Goal: Communication & Community: Answer question/provide support

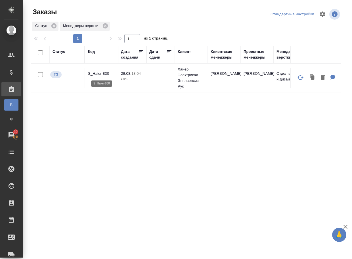
click at [101, 74] on p "S_Haier-830" at bounding box center [101, 74] width 27 height 6
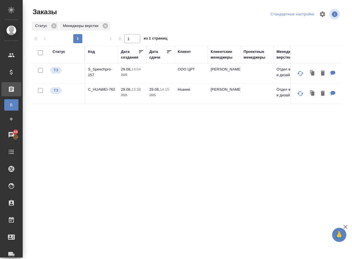
click at [107, 161] on div "Статус Код Дата создания Дата сдачи Клиент Клиентские менеджеры Проектные менед…" at bounding box center [186, 148] width 310 height 204
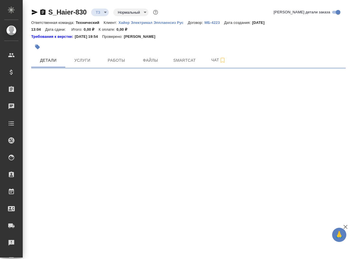
select select "RU"
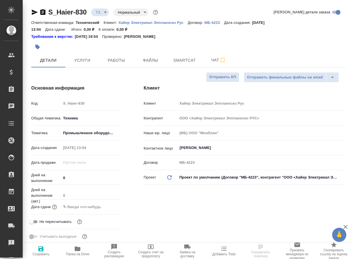
type textarea "x"
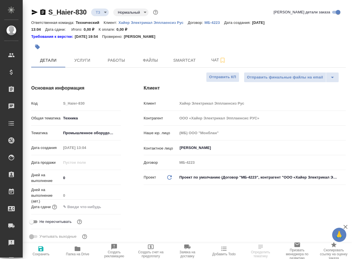
type textarea "x"
type input "[PERSON_NAME]"
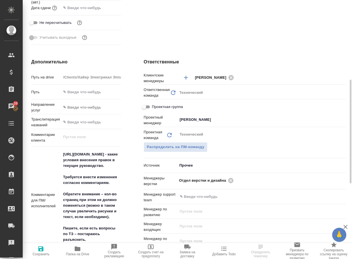
scroll to position [255, 0]
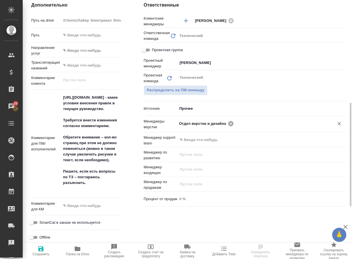
click at [229, 124] on icon at bounding box center [230, 123] width 5 height 5
type textarea "x"
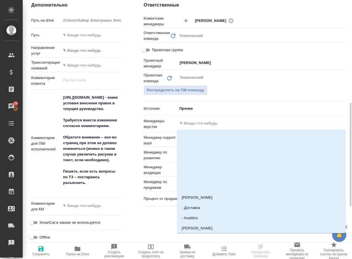
click at [229, 124] on input "text" at bounding box center [252, 123] width 146 height 7
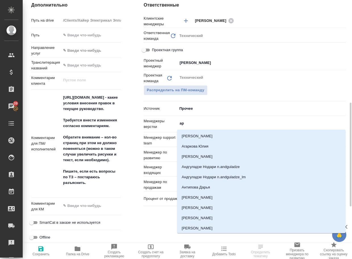
type input "арс"
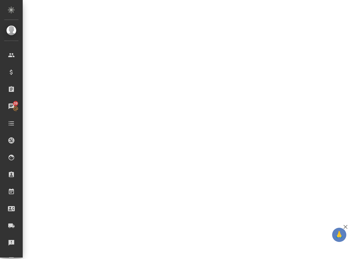
select select "RU"
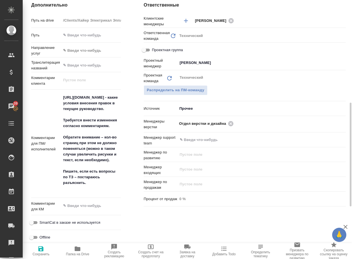
type textarea "x"
click at [232, 124] on icon at bounding box center [231, 123] width 6 height 6
type textarea "x"
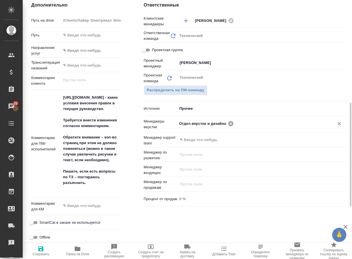
type textarea "x"
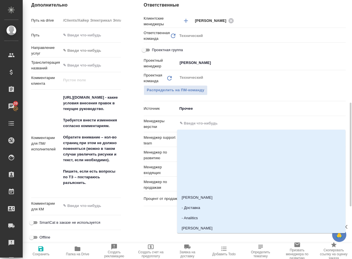
click at [215, 122] on input "text" at bounding box center [252, 123] width 146 height 7
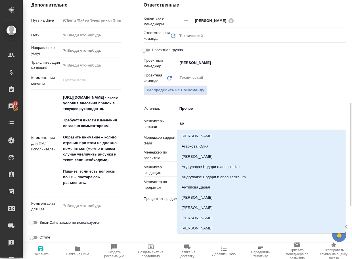
type input "арс"
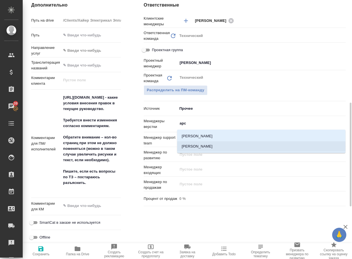
click at [198, 147] on li "[PERSON_NAME]" at bounding box center [261, 146] width 168 height 10
type textarea "x"
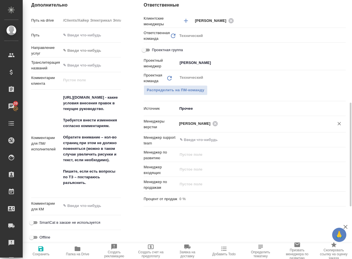
click at [46, 244] on button "Сохранить" at bounding box center [41, 251] width 37 height 16
type textarea "x"
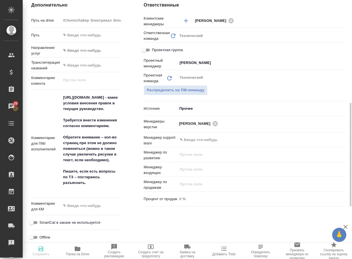
type textarea "x"
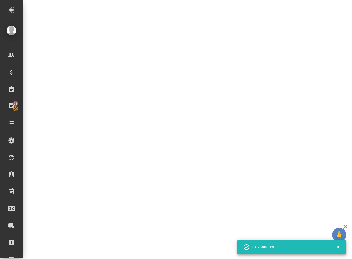
select select "RU"
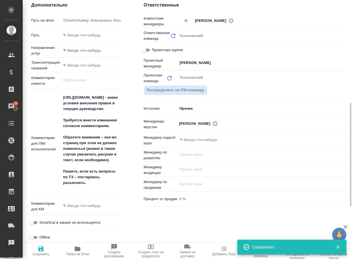
type textarea "x"
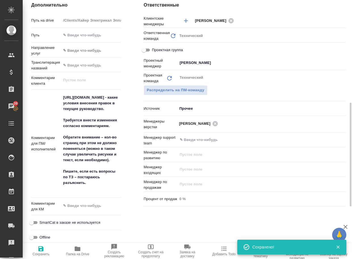
type textarea "x"
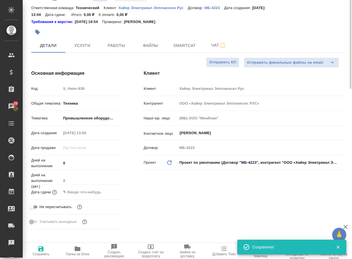
scroll to position [0, 0]
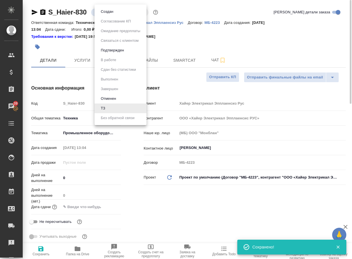
click at [104, 12] on body "🙏 .cls-1 fill:#fff; AWATERA Arsenyeva Vera Клиенты Спецификации Заказы 39 Чаты …" at bounding box center [176, 129] width 352 height 259
click at [106, 12] on button "Создан" at bounding box center [107, 12] width 16 height 6
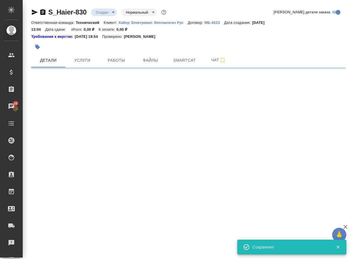
select select "RU"
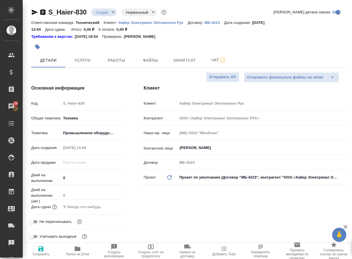
type textarea "x"
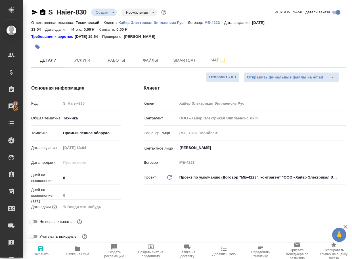
type textarea "x"
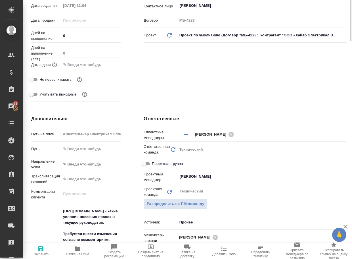
scroll to position [170, 0]
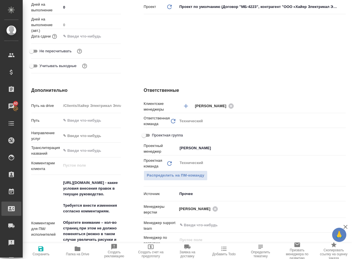
type textarea "x"
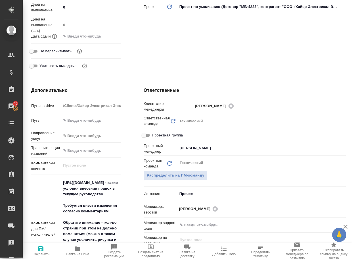
type textarea "x"
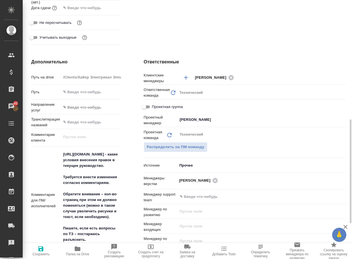
scroll to position [227, 0]
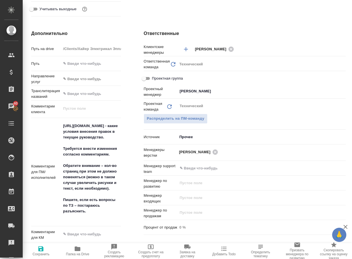
click at [77, 251] on icon "button" at bounding box center [77, 248] width 7 height 7
type textarea "x"
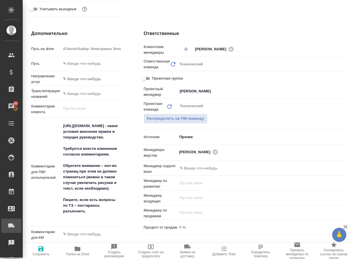
type textarea "x"
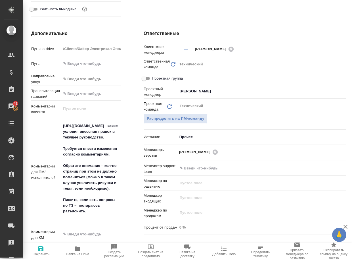
type textarea "x"
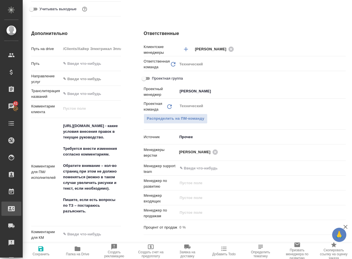
type textarea "x"
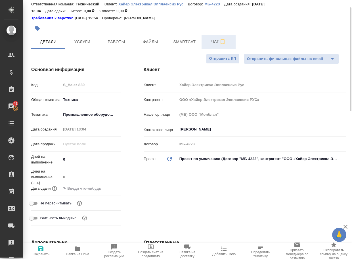
scroll to position [0, 0]
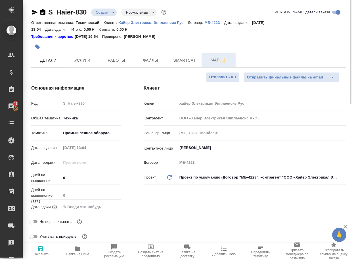
click at [216, 61] on span "Чат" at bounding box center [218, 59] width 27 height 7
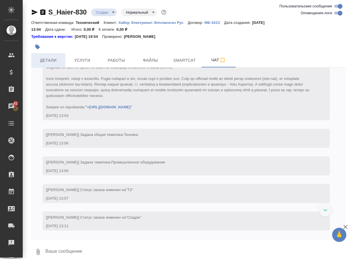
scroll to position [42, 0]
click at [48, 60] on span "Детали" at bounding box center [48, 60] width 27 height 7
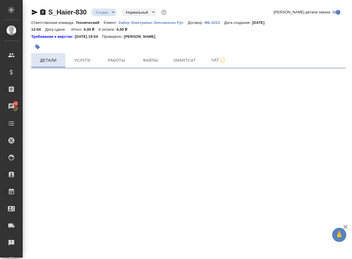
select select "RU"
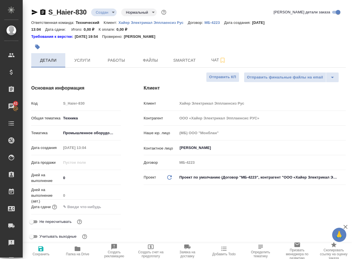
type textarea "x"
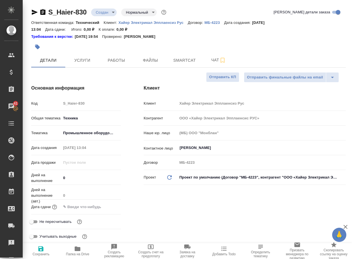
type textarea "x"
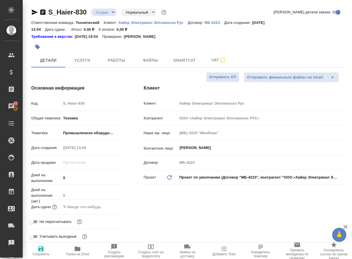
type textarea "x"
click at [214, 60] on span "Чат" at bounding box center [218, 59] width 27 height 7
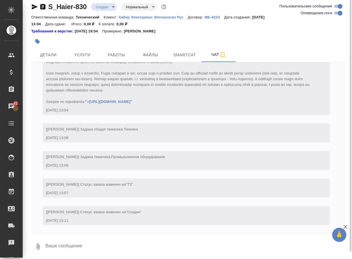
scroll to position [6, 0]
click at [75, 247] on textarea at bounding box center [195, 245] width 301 height 19
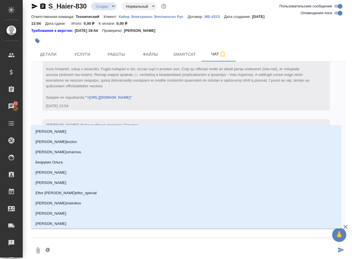
type textarea "@у"
type input "у"
type textarea "@ус"
type input "ус"
type textarea "@усм"
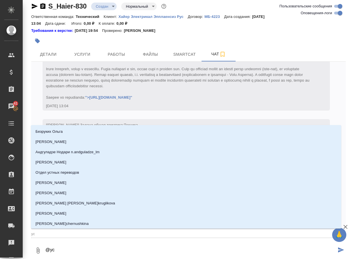
type input "усм"
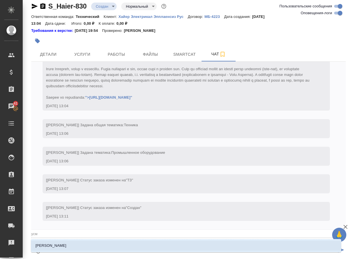
type textarea "@усма"
type input "усма"
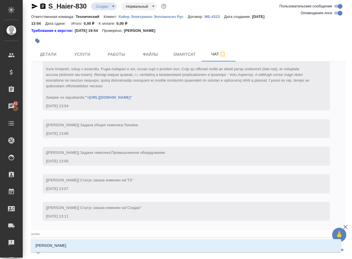
click at [75, 247] on li "Усманова Ольга" at bounding box center [186, 245] width 310 height 10
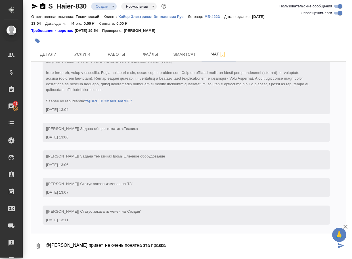
click at [190, 246] on textarea "@Усманова Ольга привет, не очень понятна эта правка" at bounding box center [190, 245] width 291 height 19
click at [40, 248] on icon "button" at bounding box center [38, 245] width 7 height 7
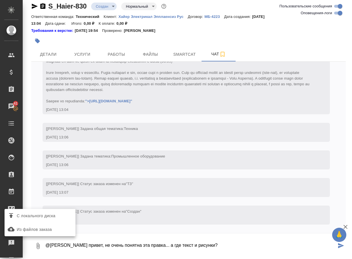
click at [41, 213] on span "С локального диска" at bounding box center [36, 215] width 39 height 7
click at [0, 0] on input "С локального диска" at bounding box center [0, 0] width 0 height 0
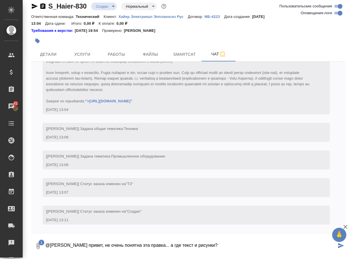
click at [245, 242] on textarea "@Усманова Ольга привет, не очень понятна эта правка... а где текст и рисунки?" at bounding box center [190, 245] width 291 height 19
type textarea "@Усманова Ольга привет, не очень понятна эта правка... а где текст и рисунки?"
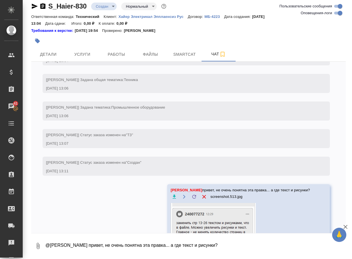
scroll to position [87, 0]
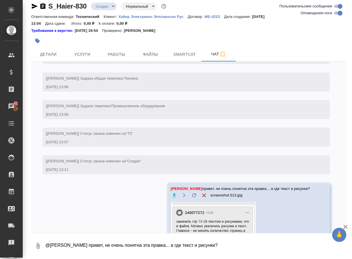
click at [205, 243] on textarea "@Усманова Ольга привет, не очень понятна эта правка... а где текст и рисунки?" at bounding box center [195, 245] width 301 height 19
type textarea "там есть файл, но всего 8 страниц и только рисунки, текста нигде нет"
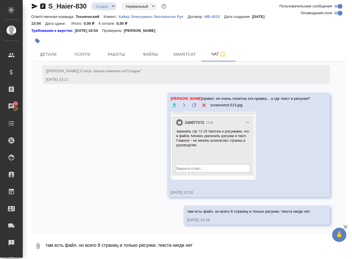
scroll to position [182, 0]
drag, startPoint x: 106, startPoint y: 245, endPoint x: 108, endPoint y: 248, distance: 3.1
click at [107, 245] on textarea "и другой вопрос: это руковтодство мы ранее делали?" at bounding box center [190, 245] width 291 height 19
click at [170, 245] on textarea "и другой вопрос: это руководство мы ранее делали?" at bounding box center [190, 245] width 291 height 19
type textarea "и другой вопрос: это руководство мы ранее делали?"
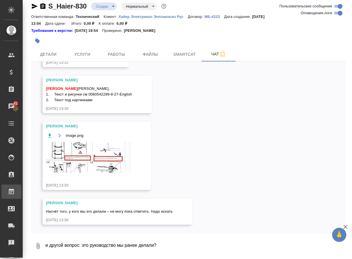
scroll to position [402, 0]
click at [83, 160] on img at bounding box center [88, 157] width 85 height 30
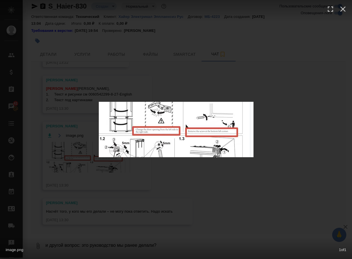
drag, startPoint x: 228, startPoint y: 192, endPoint x: 222, endPoint y: 187, distance: 7.6
click at [229, 192] on div "image.png 1 of 1" at bounding box center [176, 129] width 352 height 259
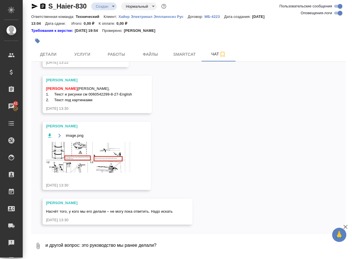
click at [59, 244] on textarea "и другой вопрос: это руководство мы ранее делали?" at bounding box center [195, 245] width 301 height 19
click at [39, 245] on icon "button" at bounding box center [38, 245] width 7 height 7
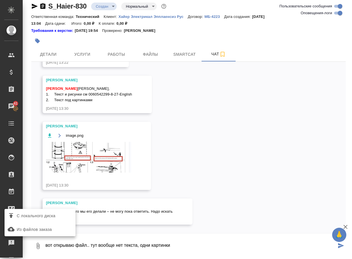
click at [51, 215] on span "С локального диска" at bounding box center [36, 215] width 39 height 7
click at [0, 0] on input "С локального диска" at bounding box center [0, 0] width 0 height 0
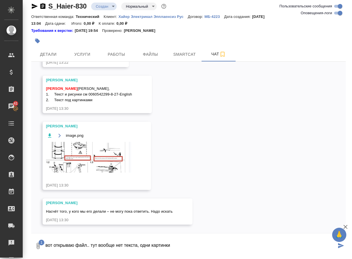
click at [190, 243] on textarea "вот открываю файл.. тут вообще нет текста, одни картинки" at bounding box center [190, 245] width 291 height 19
type textarea "вот открываю файл.. тут вообще нет текста, одни картинки"
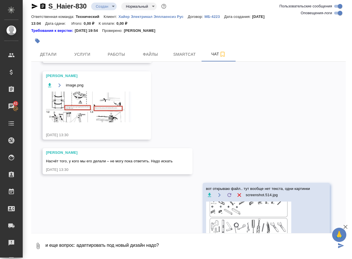
type textarea "и еще вопрос: адаптировать под новый дизайн надо?"
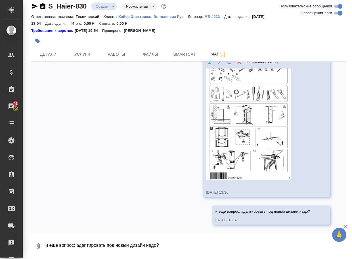
scroll to position [585, 0]
click at [74, 245] on textarea at bounding box center [195, 245] width 301 height 19
click at [130, 246] on textarea "и какие шрифты использовать:" at bounding box center [190, 245] width 291 height 19
paste textarea "Aeonik для русского, DIN Pro для казахского или что-то другое"
type textarea "и какие шрифты использовать: Aeonik для русского, DIN Pro для казахского или чт…"
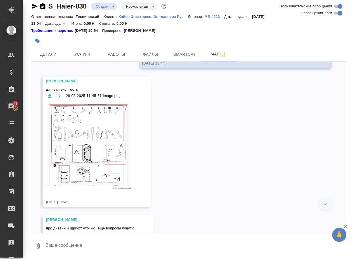
scroll to position [761, 0]
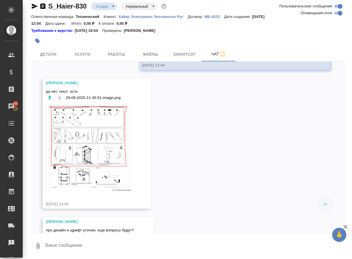
click at [96, 164] on img at bounding box center [88, 147] width 85 height 87
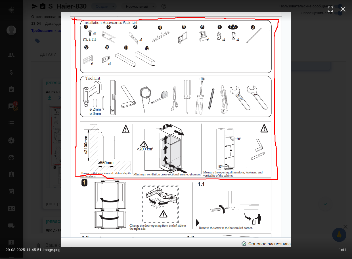
click at [52, 195] on div "29-08-2025-11-45-51-image.png 1 of 1" at bounding box center [176, 129] width 352 height 259
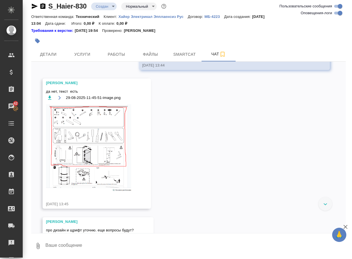
click at [75, 158] on img at bounding box center [88, 147] width 85 height 87
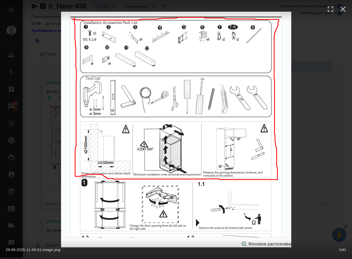
click at [56, 184] on div "29-08-2025-11-45-51-image.png 1 of 1" at bounding box center [176, 129] width 352 height 259
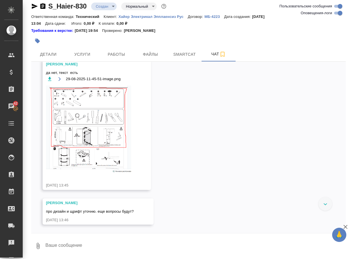
scroll to position [791, 0]
click at [61, 246] on textarea at bounding box center [195, 245] width 301 height 19
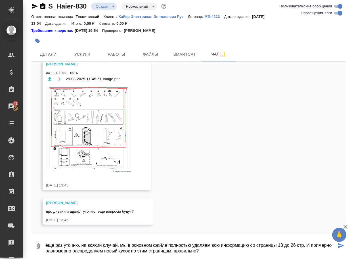
click at [253, 253] on textarea "еще раз уточню, на всякий случай, мы в основном файле полностью удаляем всю инф…" at bounding box center [190, 245] width 291 height 19
type textarea "еще раз уточню, на всякий случай, мы в основном файле полностью удаляем всю инф…"
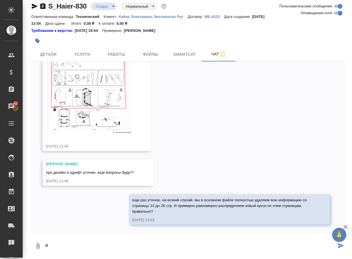
scroll to position [830, 0]
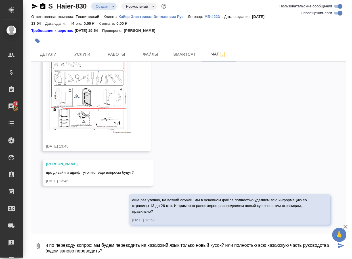
type textarea "и по переводу вопрос: мы будем переводить на казахский язык только новый кусок?…"
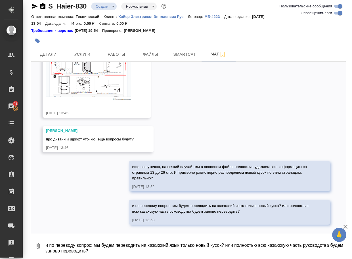
scroll to position [863, 0]
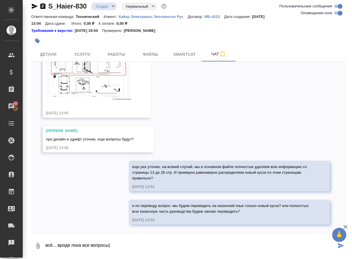
type textarea "всё... вроде пока все вопросы)"
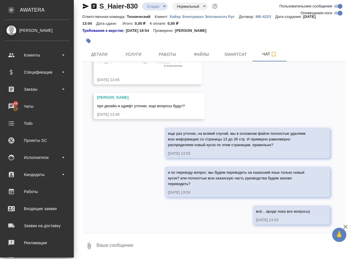
scroll to position [925, 0]
click at [124, 242] on textarea at bounding box center [221, 245] width 250 height 19
type textarea ""ec"
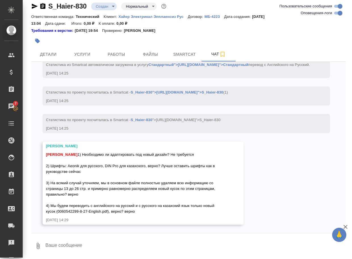
scroll to position [1115, 0]
click at [75, 245] on textarea at bounding box center [195, 245] width 301 height 19
type textarea "поняла, спасибо"
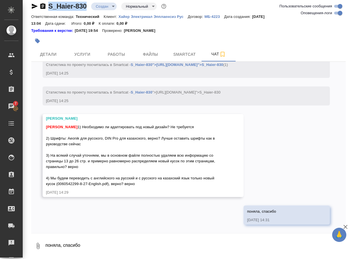
drag, startPoint x: 92, startPoint y: 11, endPoint x: 47, endPoint y: 8, distance: 45.5
click at [47, 8] on div "S_Haier-830 Создан new Нормальный normal" at bounding box center [188, 7] width 314 height 11
copy link "S_Haier-830"
click at [37, 245] on icon "button" at bounding box center [38, 245] width 3 height 6
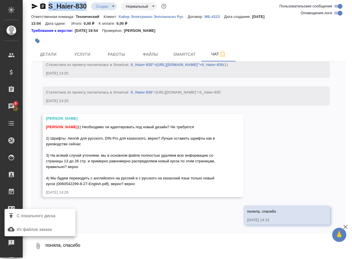
click at [52, 216] on span "С локального диска" at bounding box center [36, 215] width 39 height 7
click at [0, 0] on input "С локального диска" at bounding box center [0, 0] width 0 height 0
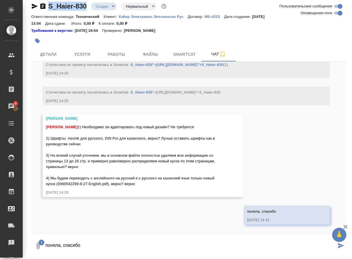
click at [74, 243] on textarea "поняла, спасибо" at bounding box center [190, 245] width 291 height 19
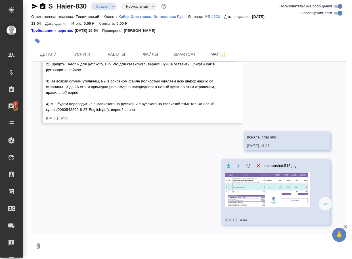
scroll to position [1182, 0]
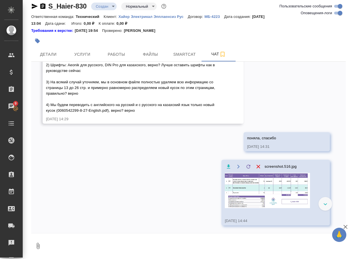
click at [91, 244] on textarea at bounding box center [195, 245] width 301 height 19
type textarea "в руководстве сейчас шрифт Arial"
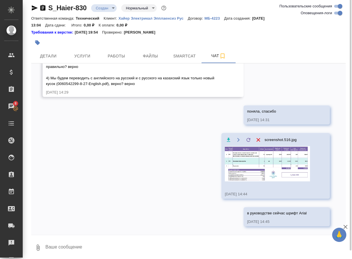
scroll to position [6, 0]
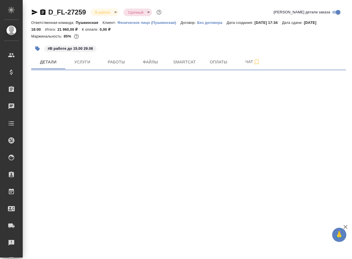
select select "RU"
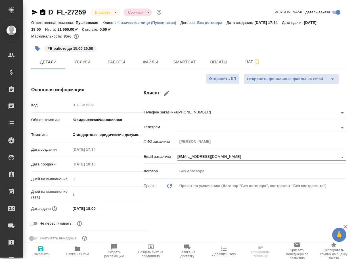
type textarea "x"
drag, startPoint x: 76, startPoint y: 249, endPoint x: 79, endPoint y: 243, distance: 6.7
click at [77, 249] on icon "button" at bounding box center [78, 248] width 6 height 5
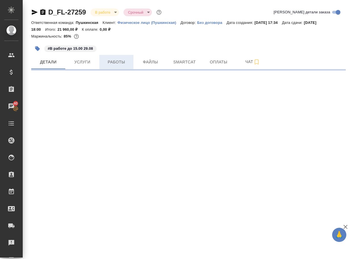
click at [112, 67] on button "Работы" at bounding box center [116, 62] width 34 height 14
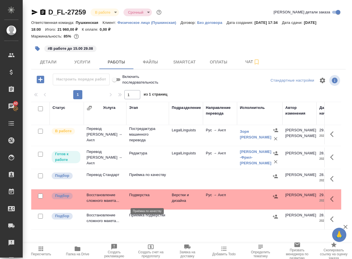
scroll to position [28, 0]
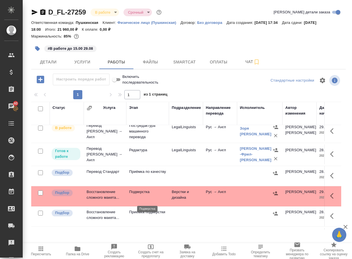
click at [141, 194] on p "Подверстка" at bounding box center [147, 192] width 37 height 6
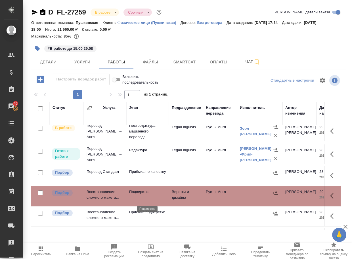
click at [141, 194] on p "Подверстка" at bounding box center [147, 192] width 37 height 6
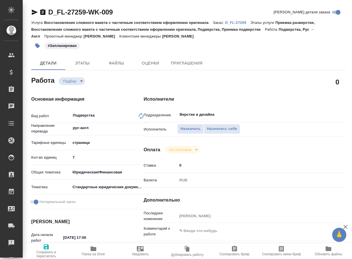
type textarea "x"
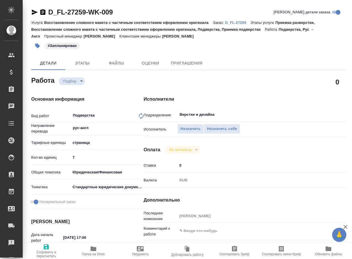
type textarea "x"
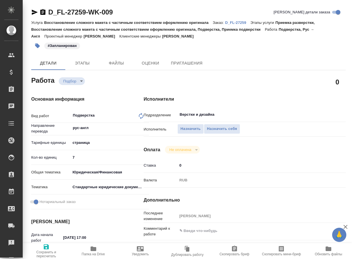
type textarea "x"
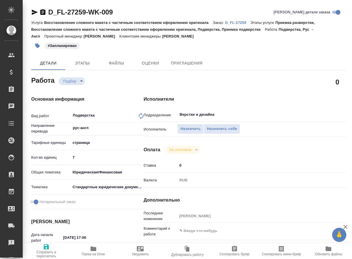
type textarea "x"
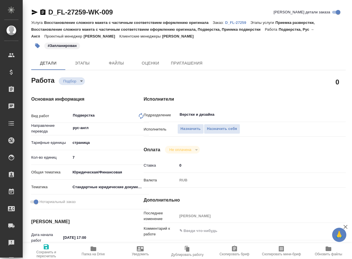
type textarea "x"
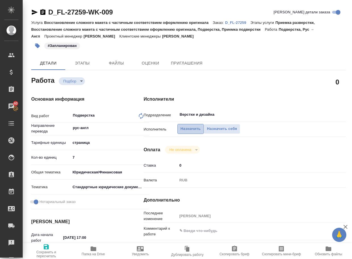
click at [199, 127] on span "Назначить" at bounding box center [190, 128] width 20 height 7
type textarea "x"
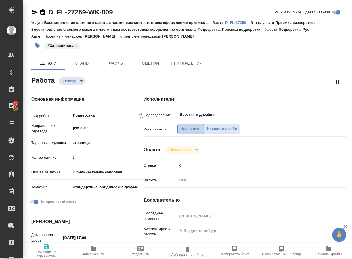
type textarea "x"
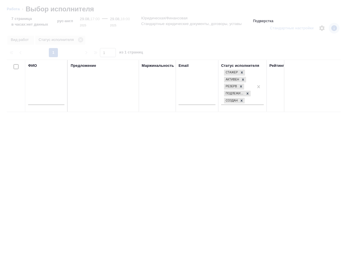
click at [41, 101] on input "text" at bounding box center [46, 101] width 36 height 7
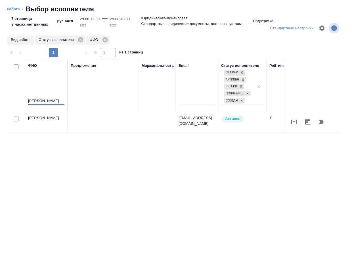
type input "крамник"
click at [319, 121] on icon "button" at bounding box center [321, 121] width 7 height 7
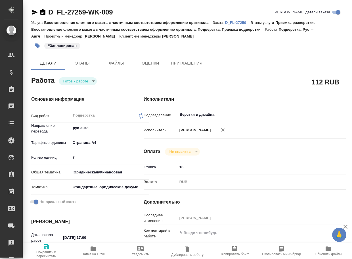
type textarea "x"
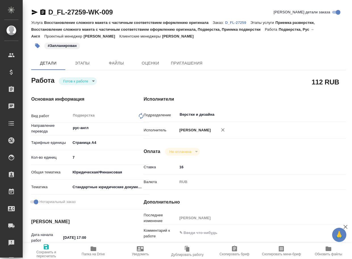
type textarea "x"
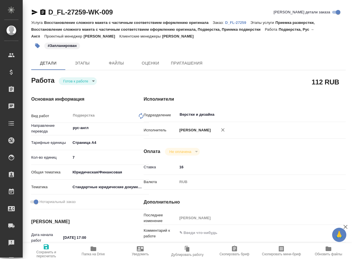
type textarea "x"
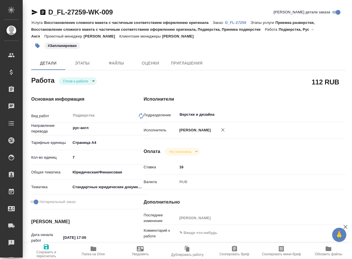
type textarea "x"
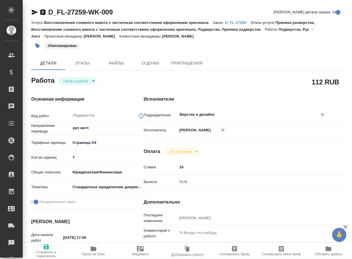
type textarea "x"
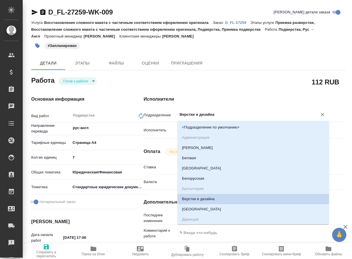
click at [234, 114] on input "Верстки и дизайна" at bounding box center [243, 114] width 129 height 7
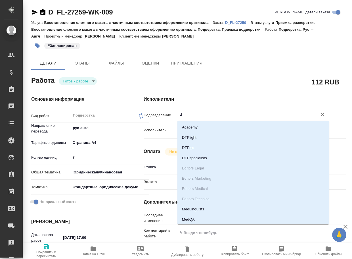
type input "d"
type textarea "x"
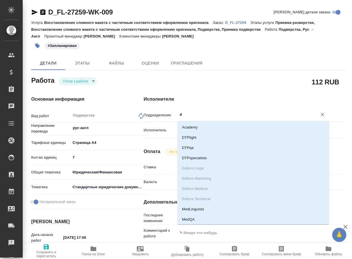
type textarea "x"
type input "dt"
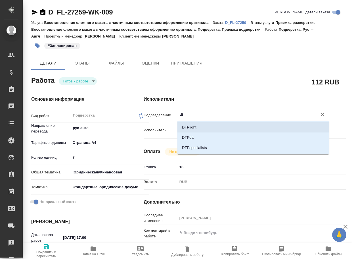
click at [211, 126] on li "DTPlight" at bounding box center [253, 127] width 152 height 10
type textarea "x"
type input "DTPlight"
type textarea "x"
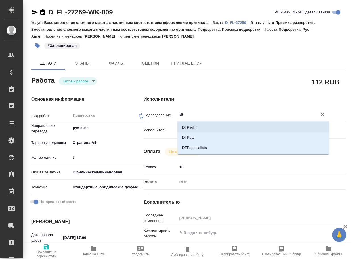
type textarea "x"
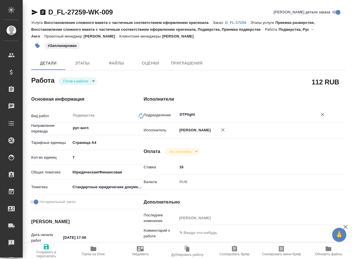
type textarea "x"
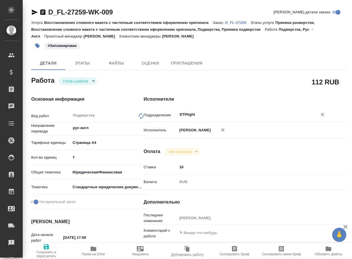
type input "DTPlight"
click at [47, 247] on icon "button" at bounding box center [46, 246] width 7 height 7
type textarea "x"
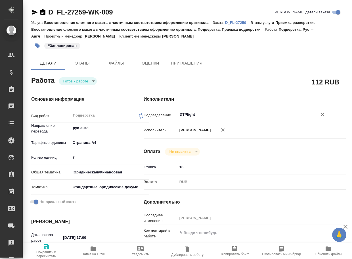
type textarea "x"
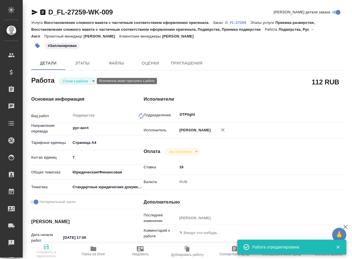
type textarea "x"
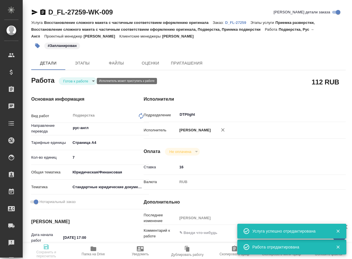
type textarea "x"
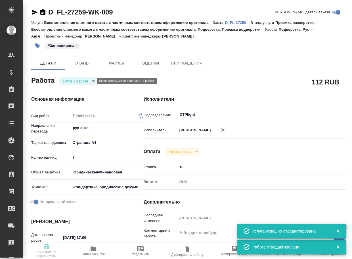
click at [81, 80] on body "🙏 .cls-1 fill:#fff; AWATERA Arsenyeva Vera Клиенты Спецификации Заказы Чаты Tod…" at bounding box center [176, 129] width 352 height 259
type input "readyForWork"
type textarea "Подверстка"
type textarea "x"
type input "рус-англ"
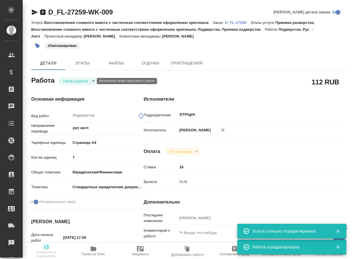
type input "5f036ec4e16dec2d6b59c8ff"
type input "7"
type input "yr-fn"
type input "5f647205b73bc97568ca66bf"
checkbox input "true"
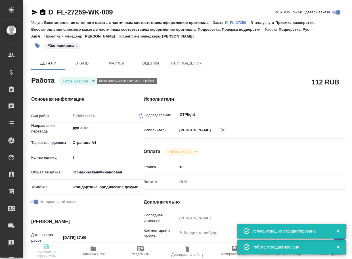
type input "29.08.2025 17:00"
type input "29.08.2025 18:00"
type input "DTPlight"
type input "notPayed"
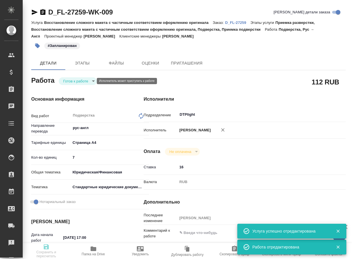
type input "16"
type input "RUB"
type input "[PERSON_NAME]"
type textarea "x"
type textarea "/Clients/FL_D/Orders/D_FL-27259/DTP/D_FL-27259-WK-009"
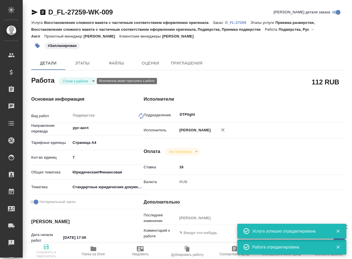
type textarea "x"
type input "D_FL-27259"
type input "Восстановление сложного макета с частичным соответствием оформлению оригинала"
type input "Приемка разверстки, Восстановление сложного макета с частичным соответствием оф…"
type input "Давыдова Елена"
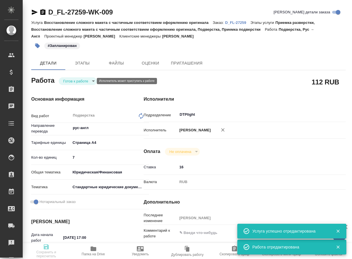
type input "[PERSON_NAME]"
type input "/Clients/FL_D/Orders/D_FL-27259"
type input "https://drive.awatera.com/s/A7NDSS8esa8wpsH"
type textarea "x"
type textarea "Гасило Александр - Aliaksandr Hasila ( отчество можно Aliaksandravich). Я гражд…"
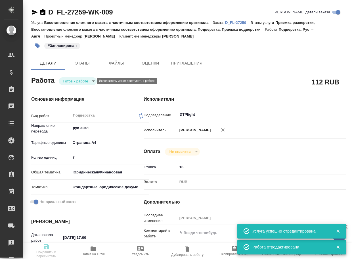
type textarea "x"
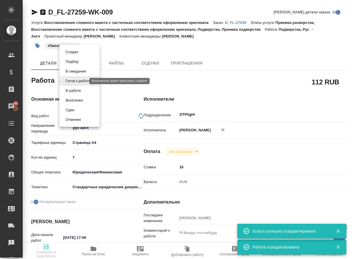
type textarea "x"
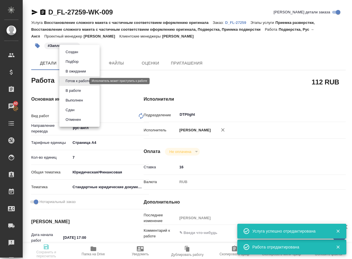
type textarea "x"
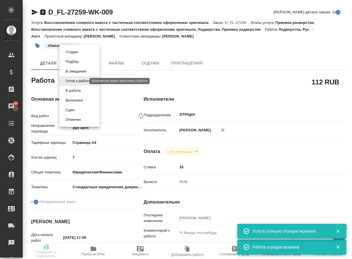
type textarea "x"
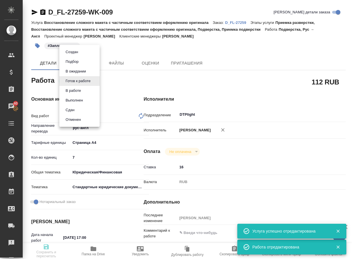
type textarea "x"
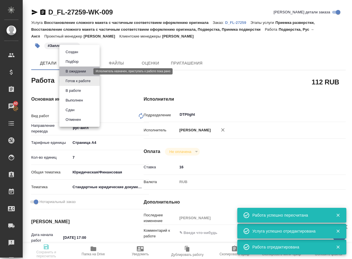
click at [83, 73] on button "В ожидании" at bounding box center [76, 71] width 24 height 6
type textarea "Подверстка"
type textarea "x"
type input "рус-англ"
type input "5f036ec4e16dec2d6b59c8ff"
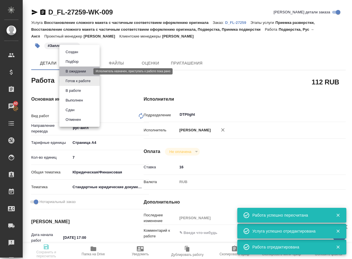
type input "7"
type input "yr-fn"
type input "5f647205b73bc97568ca66bf"
checkbox input "true"
type input "29.08.2025 17:00"
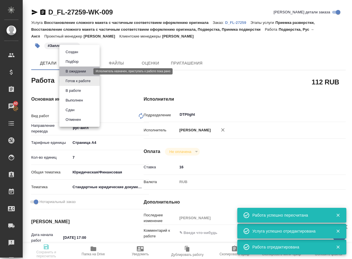
type input "29.08.2025 18:00"
type input "DTPlight"
type input "notPayed"
type input "16"
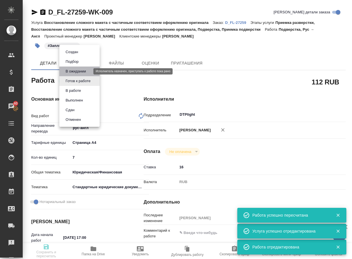
type input "RUB"
type input "[PERSON_NAME]"
type textarea "x"
type textarea "/Clients/FL_D/Orders/D_FL-27259/DTP/D_FL-27259-WK-009"
type textarea "x"
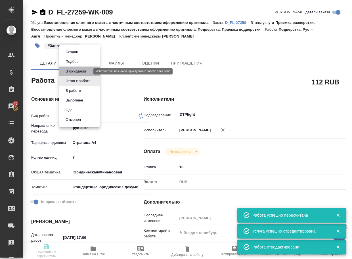
type input "D_FL-27259"
type input "Восстановление сложного макета с частичным соответствием оформлению оригинала"
type input "Приемка разверстки, Восстановление сложного макета с частичным соответствием оф…"
type input "Давыдова Елена"
type input "[PERSON_NAME]"
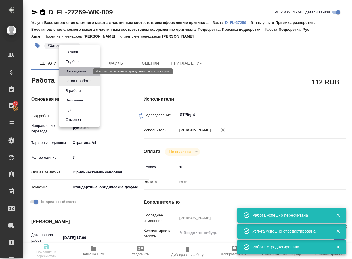
type input "/Clients/FL_D/Orders/D_FL-27259"
type input "https://drive.awatera.com/s/A7NDSS8esa8wpsH"
type textarea "x"
type textarea "Гасило Александр - Aliaksandr Hasila ( отчество можно Aliaksandravich). Я гражд…"
type textarea "x"
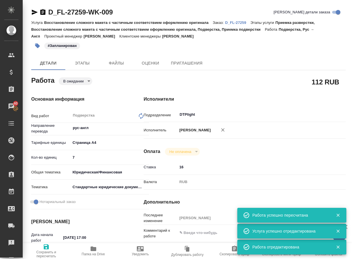
type textarea "x"
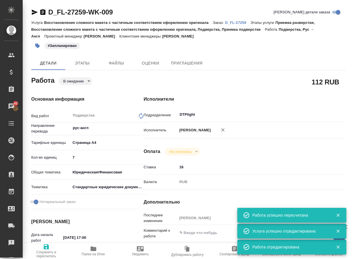
type textarea "x"
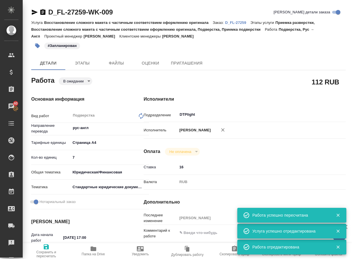
type textarea "x"
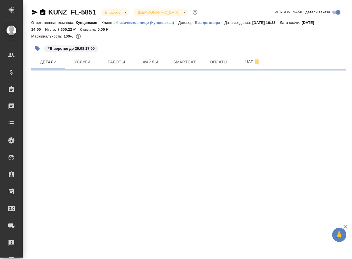
select select "RU"
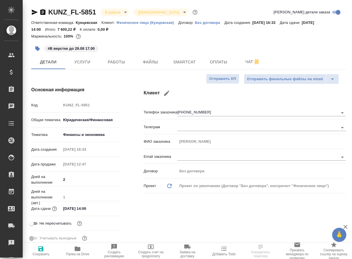
type textarea "x"
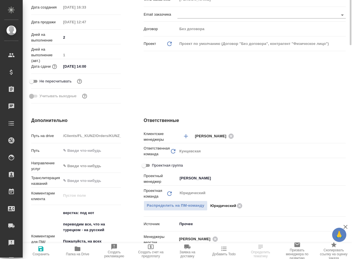
scroll to position [227, 0]
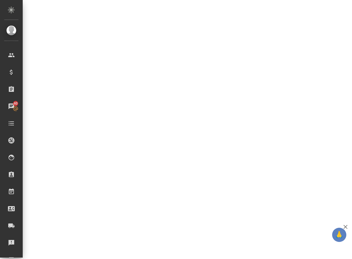
select select "RU"
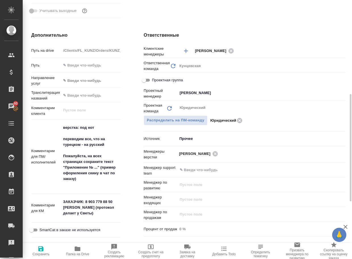
type textarea "x"
drag, startPoint x: 89, startPoint y: 187, endPoint x: 59, endPoint y: 127, distance: 66.4
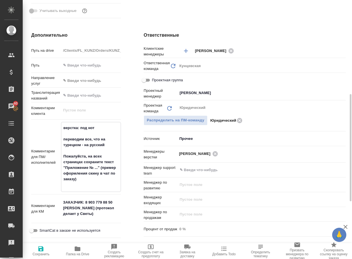
click at [59, 127] on div "Комментарии для ПМ/исполнителей верстка: под нот переводим все, что на турецком…" at bounding box center [76, 157] width 90 height 70
type textarea "x"
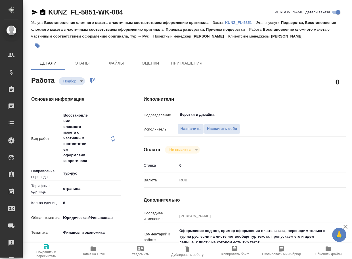
type textarea "x"
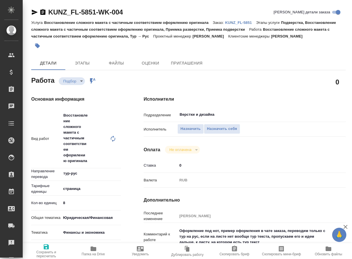
type textarea "x"
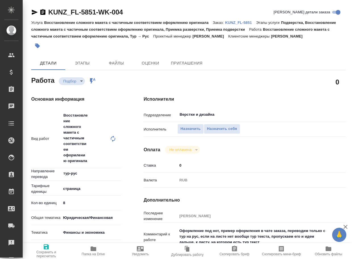
type textarea "x"
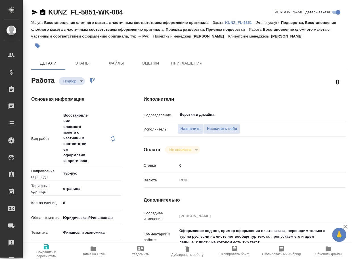
type textarea "x"
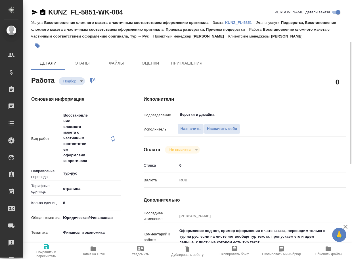
scroll to position [28, 0]
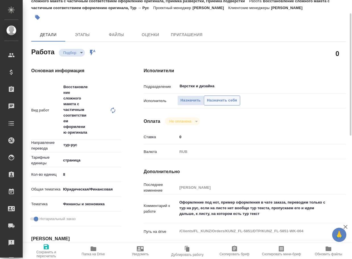
type textarea "x"
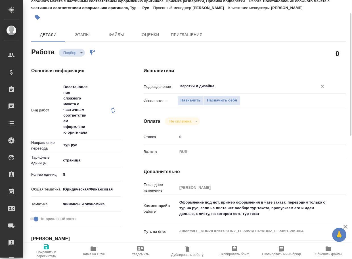
click at [221, 88] on input "Верстки и дизайна" at bounding box center [243, 86] width 129 height 7
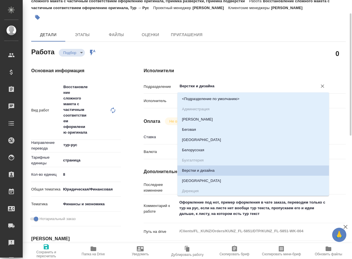
type textarea "x"
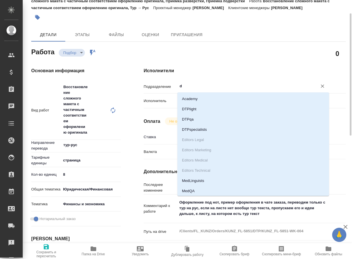
type input "dt"
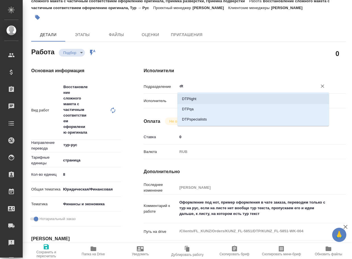
click at [213, 96] on li "DTPlight" at bounding box center [253, 99] width 152 height 10
type textarea "x"
type input "DTPlight"
type textarea "x"
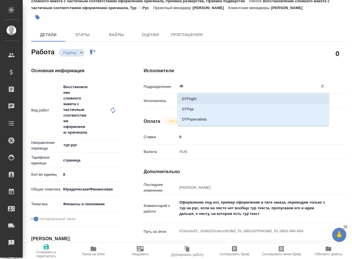
type textarea "x"
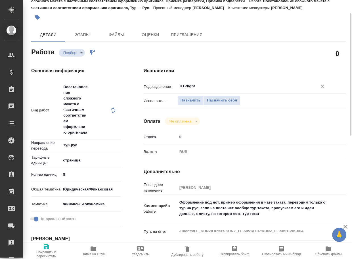
type input "DTPlight"
click at [46, 250] on span "Сохранить и пересчитать" at bounding box center [46, 250] width 40 height 15
type textarea "x"
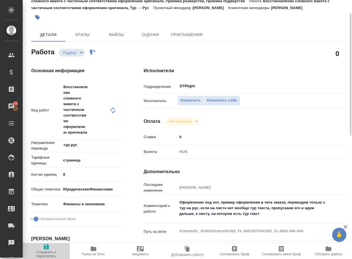
type textarea "x"
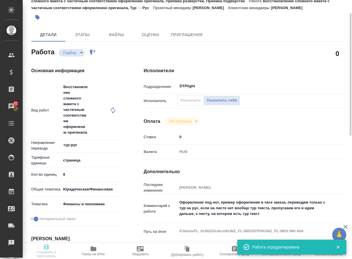
type textarea "x"
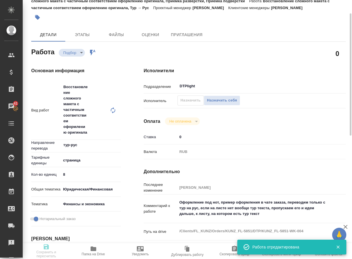
type input "recruiting"
type textarea "Восстановление сложного макета с частичным соответствием оформлению оригинала"
type textarea "x"
type input "тур-рус"
type input "5a8b1489cc6b4906c91bfdb2"
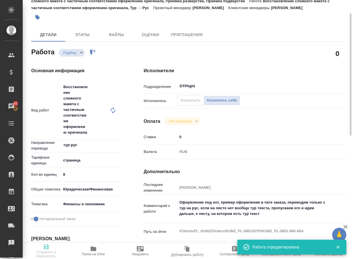
type input "8"
type input "yr-fn"
type input "5a8b8b956a9677013d343d3b"
checkbox input "true"
type input "29.08.2025 13:00"
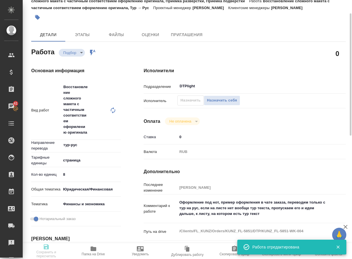
type input "29.08.2025 19:00"
type input "02.09.2025 14:00"
type input "DTPlight"
type input "notPayed"
type input "0"
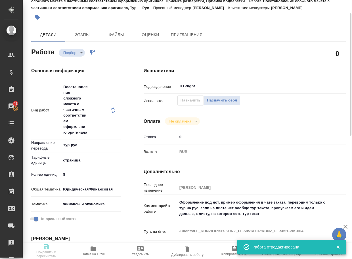
type input "RUB"
type input "Бабкина Анастасия"
type textarea "Оформление под нот, пример оформления в чате заказа, переводим только с тур на …"
type textarea "x"
type textarea "/Clients/FL_KUNZ/Orders/KUNZ_FL-5851/DTP/KUNZ_FL-5851-WK-004"
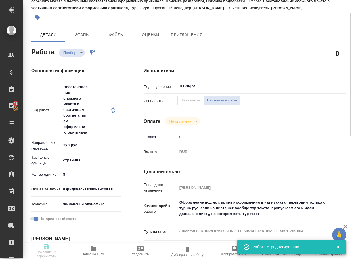
type textarea "x"
type input "KUNZ_FL-5851"
type input "Восстановление сложного макета с частичным соответствием оформлению оригинала"
type input "Подверстка, Восстановление сложного макета с частичным соответствием оформлению…"
type input "Веселова Юлия"
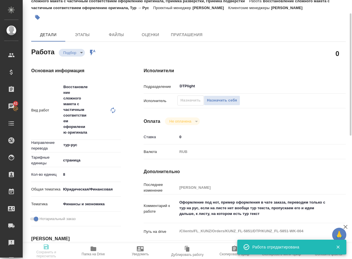
type input "[PERSON_NAME]"
type input "/Clients/FL_KUNZ/Orders/KUNZ_FL-5851"
type textarea "x"
type textarea "верстка: под нот переводим все, что на турецком - на русский Пожалуйста, на все…"
type textarea "x"
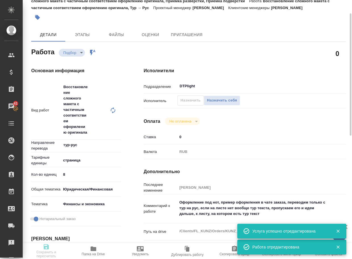
type textarea "x"
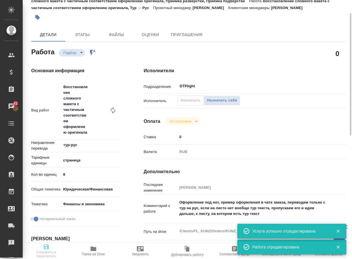
type textarea "x"
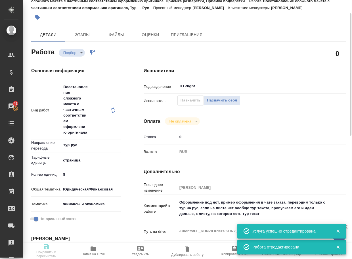
type textarea "x"
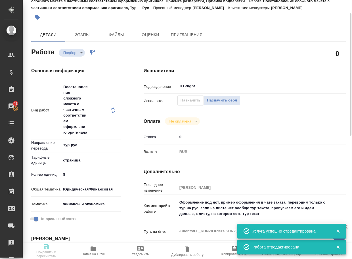
type textarea "x"
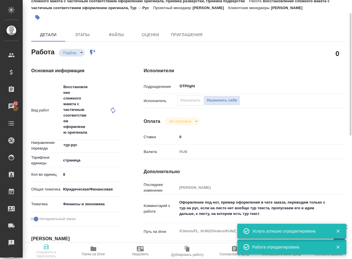
type textarea "x"
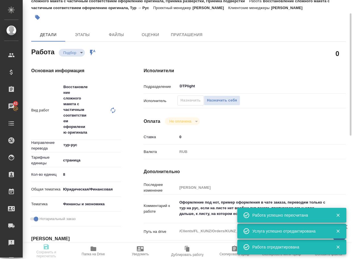
type input "recruiting"
type textarea "Восстановление сложного макета с частичным соответствием оформлению оригинала"
type textarea "x"
type input "тур-рус"
type input "5a8b1489cc6b4906c91bfdb2"
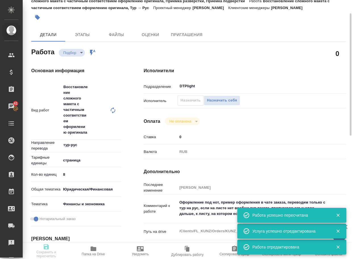
type input "8"
type input "yr-fn"
type input "5a8b8b956a9677013d343d3b"
checkbox input "true"
type input "29.08.2025 13:00"
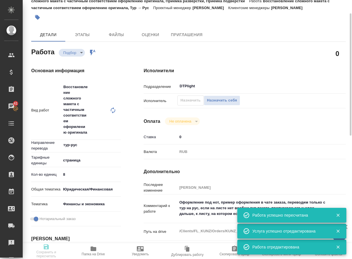
type input "29.08.2025 19:00"
type input "02.09.2025 14:00"
type input "DTPlight"
type input "notPayed"
type input "0"
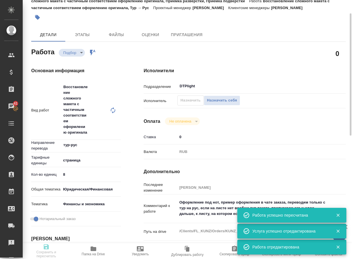
type input "RUB"
type input "[PERSON_NAME]"
type textarea "Оформление под нот, пример оформления в чате заказа, переводим только с тур на …"
type textarea "x"
type textarea "/Clients/FL_KUNZ/Orders/KUNZ_FL-5851/DTP/KUNZ_FL-5851-WK-004"
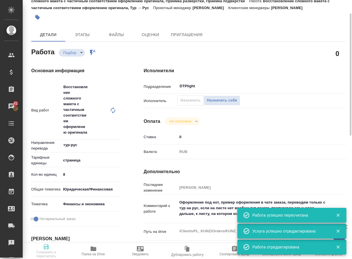
type textarea "x"
type input "KUNZ_FL-5851"
type input "Восстановление сложного макета с частичным соответствием оформлению оригинала"
type input "Подверстка, Восстановление сложного макета с частичным соответствием оформлению…"
type input "Веселова Юлия"
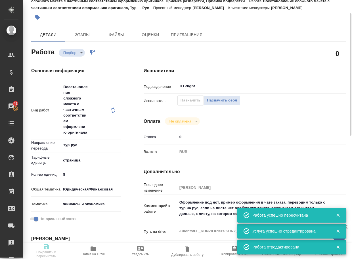
type input "[PERSON_NAME]"
type input "/Clients/FL_KUNZ/Orders/KUNZ_FL-5851"
type textarea "x"
type textarea "верстка: под нот переводим все, что на турецком - на русский Пожалуйста, на все…"
type textarea "x"
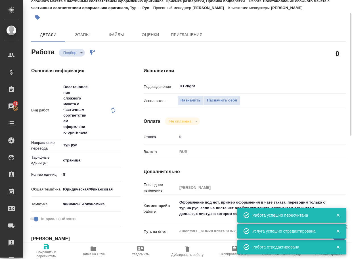
type textarea "x"
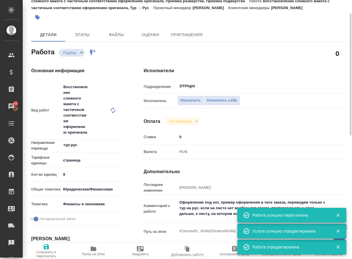
type textarea "x"
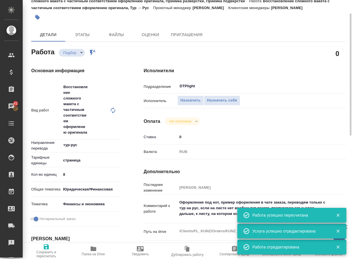
type textarea "x"
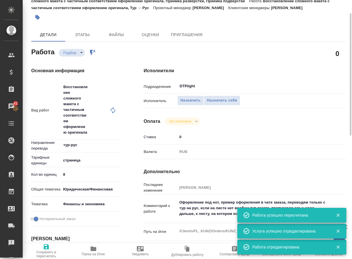
type textarea "x"
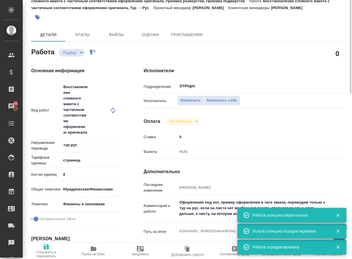
scroll to position [0, 0]
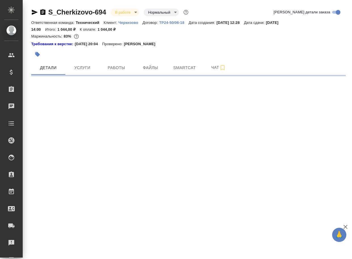
select select "RU"
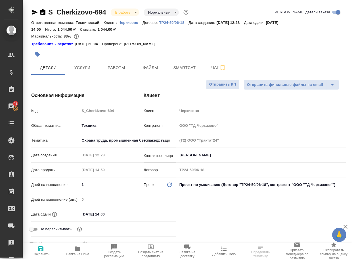
type textarea "x"
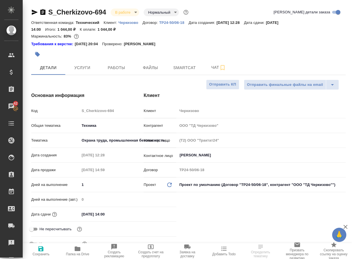
type textarea "x"
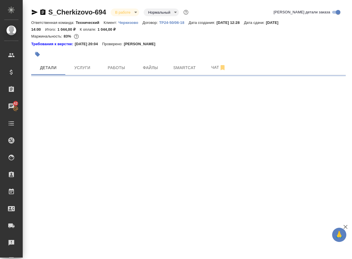
select select "RU"
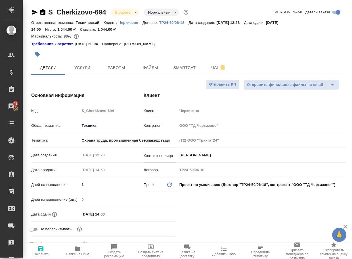
type textarea "x"
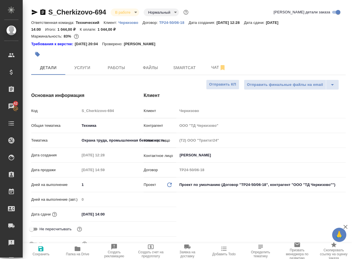
type textarea "x"
click at [131, 67] on button "Работы" at bounding box center [116, 67] width 34 height 14
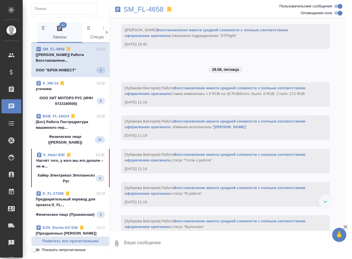
scroll to position [545, 0]
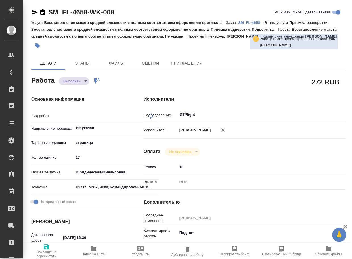
type textarea "x"
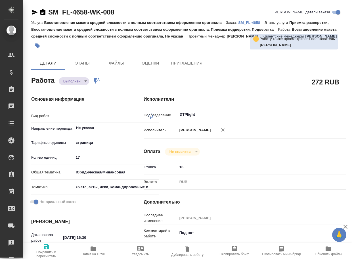
type textarea "x"
type textarea "Восстановление макета средней сложности с полным соответствием оформлению ориги…"
type textarea "x"
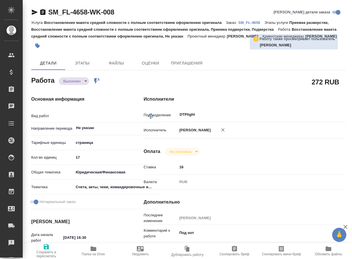
type textarea "x"
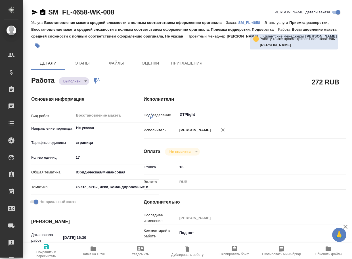
type textarea "x"
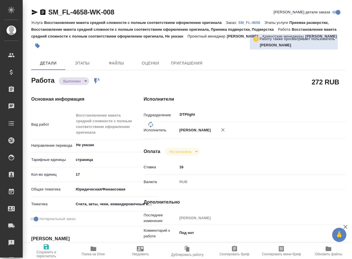
type textarea "x"
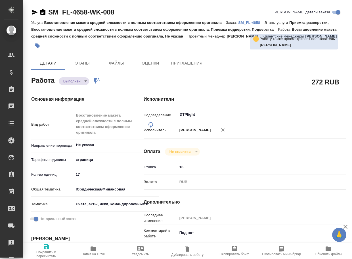
type textarea "x"
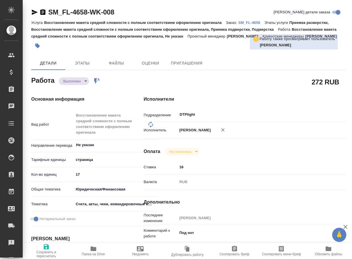
click at [93, 248] on icon "button" at bounding box center [94, 248] width 6 height 5
type textarea "x"
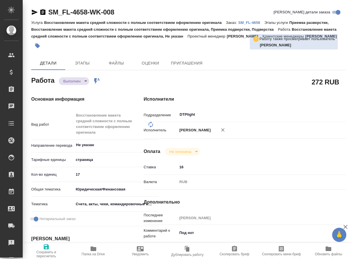
type textarea "x"
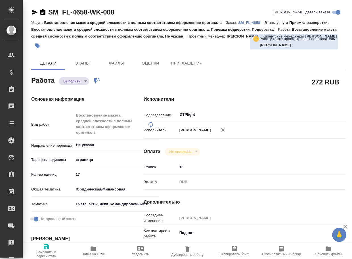
type textarea "x"
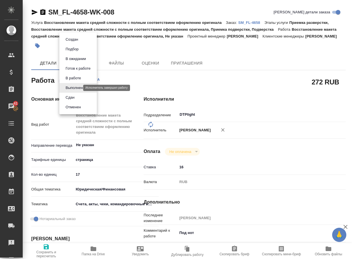
click at [77, 87] on body "🙏 .cls-1 fill:#fff; AWATERA Arsenyeva [PERSON_NAME] Спецификации Заказы 41 Чаты…" at bounding box center [176, 129] width 352 height 259
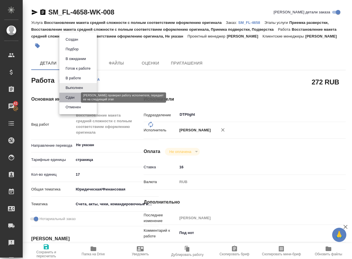
click at [75, 97] on button "Сдан" at bounding box center [70, 97] width 12 height 6
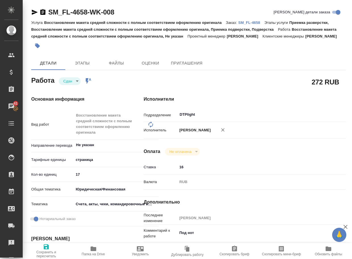
type textarea "x"
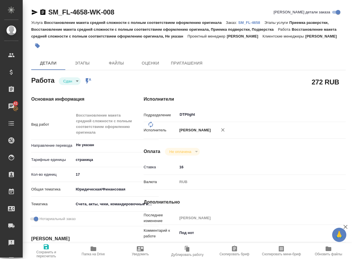
type textarea "x"
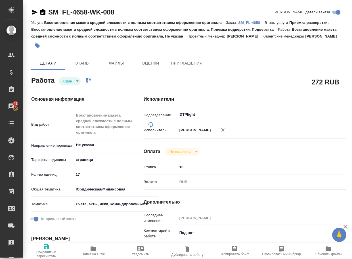
type textarea "x"
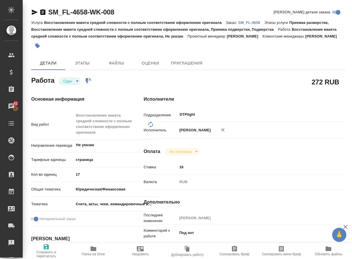
click at [252, 23] on p "SM_FL-4658" at bounding box center [251, 22] width 26 height 4
type textarea "x"
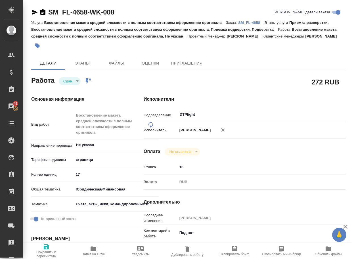
type textarea "x"
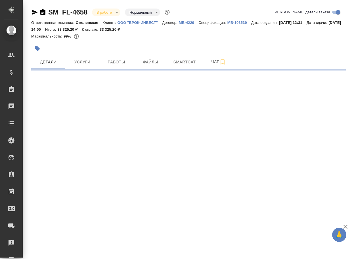
select select "RU"
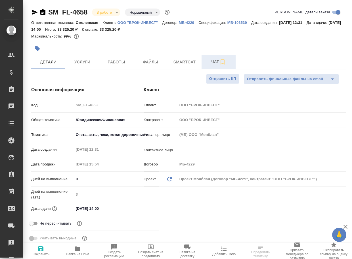
type textarea "x"
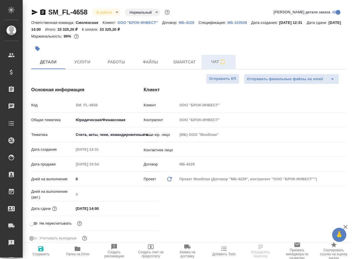
type textarea "x"
click at [213, 60] on span "Чат" at bounding box center [218, 61] width 27 height 7
type textarea "x"
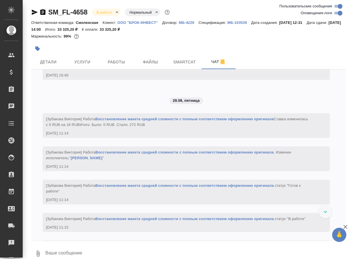
click at [75, 253] on textarea at bounding box center [195, 252] width 301 height 19
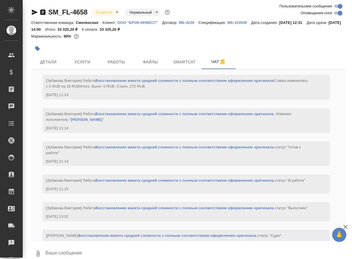
scroll to position [596, 0]
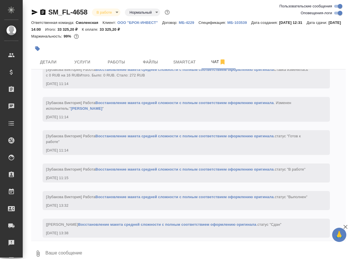
paste textarea "https://drive.awatera.com/apps/files/files/10226879?dir=/Shares/%D0%9E%D0%9E%D0…"
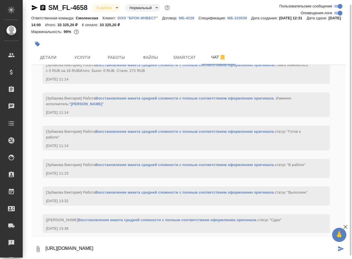
type textarea "https://drive.awatera.com/apps/files/files/10226879?dir=/Shares/%D0%9E%D0%9E%D0…"
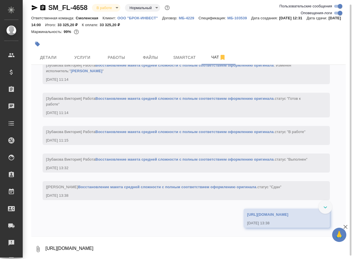
scroll to position [647, 0]
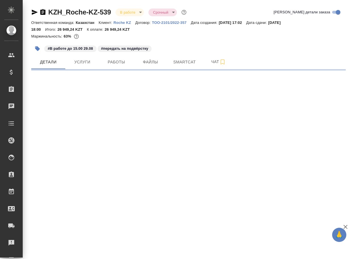
select select "RU"
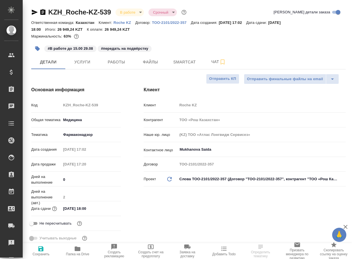
type textarea "x"
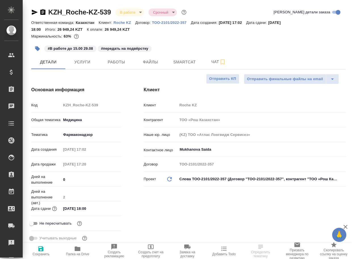
type textarea "x"
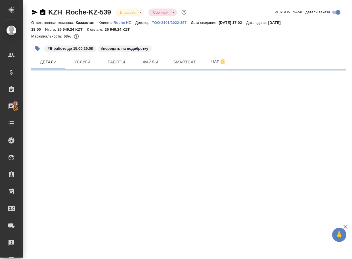
select select "RU"
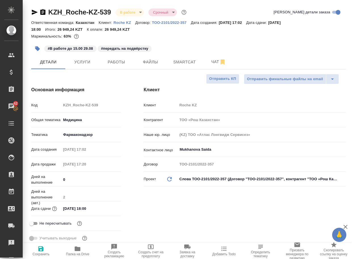
type textarea "x"
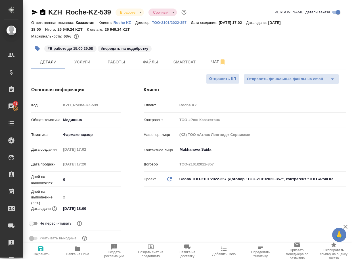
type textarea "x"
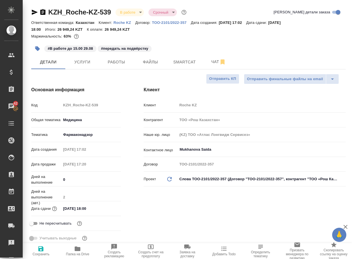
type textarea "x"
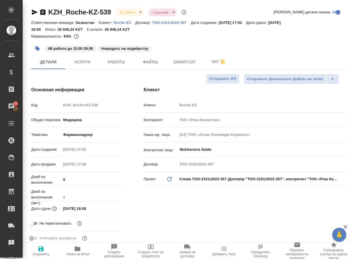
type textarea "x"
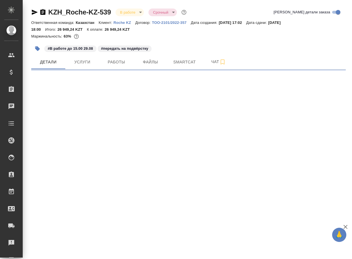
select select "RU"
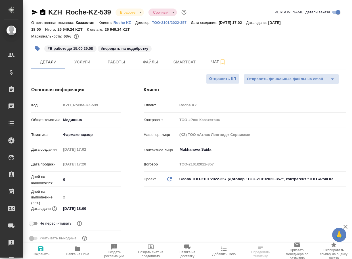
type textarea "x"
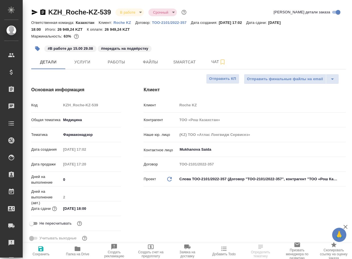
type textarea "x"
click at [115, 64] on span "Работы" at bounding box center [116, 61] width 27 height 7
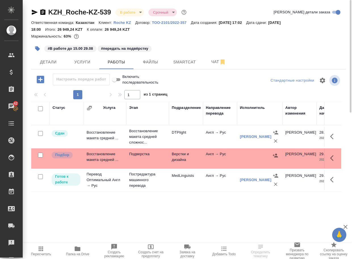
click at [148, 145] on p "Подверстка" at bounding box center [147, 136] width 37 height 17
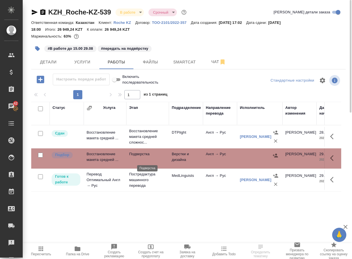
click at [148, 157] on p "Подверстка" at bounding box center [147, 154] width 37 height 6
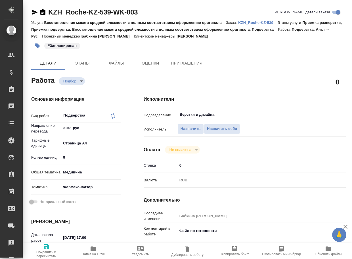
type textarea "x"
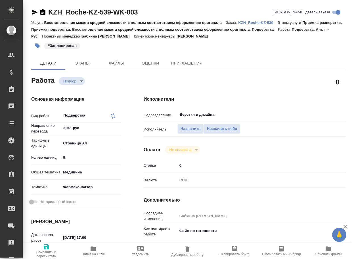
type textarea "x"
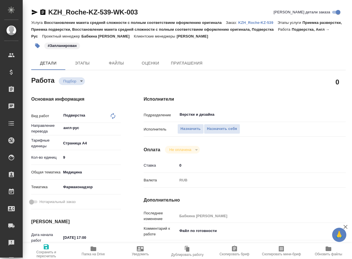
type textarea "x"
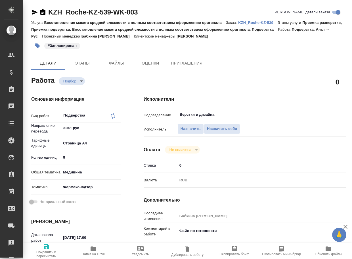
type textarea "x"
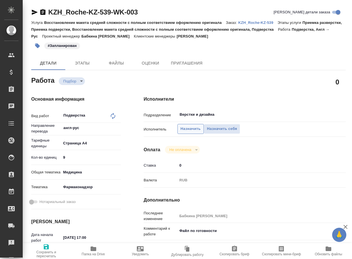
type textarea "x"
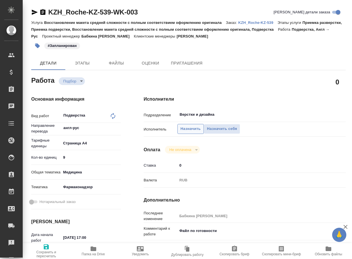
click at [200, 124] on button "Назначить" at bounding box center [190, 129] width 26 height 10
type textarea "x"
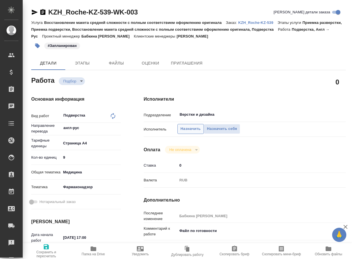
type textarea "x"
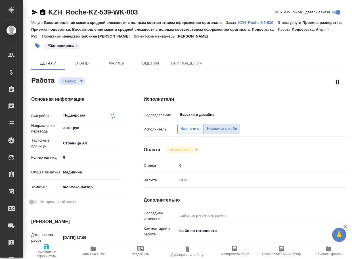
type textarea "x"
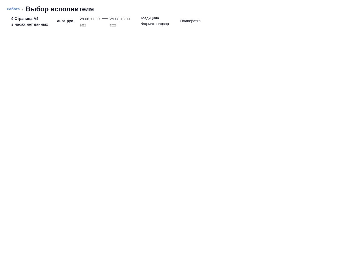
type textarea "x"
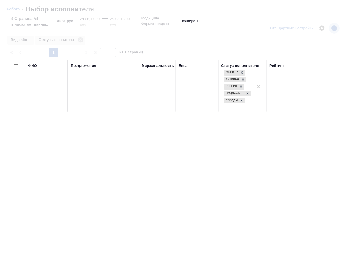
click at [51, 101] on input "text" at bounding box center [46, 101] width 36 height 7
type input "паньки"
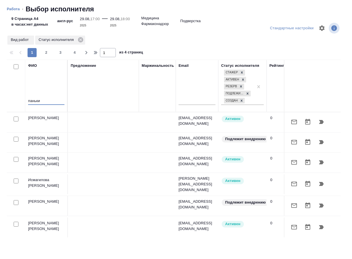
type textarea "x"
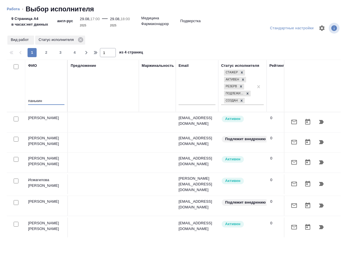
type input "панькина"
type textarea "x"
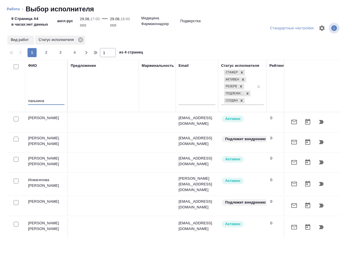
type textarea "x"
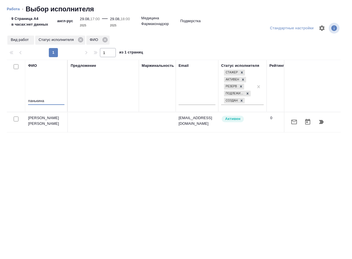
type input "панькина"
click at [322, 121] on icon "button" at bounding box center [321, 122] width 5 height 4
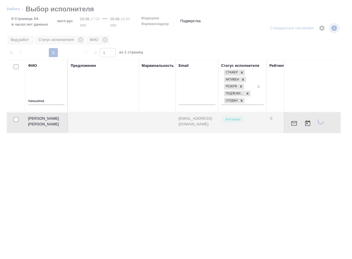
type textarea "x"
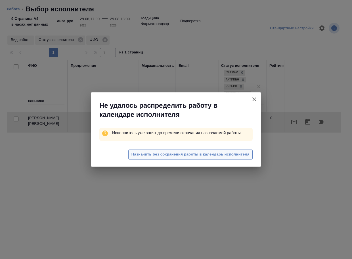
click at [220, 158] on button "Назначить без сохранения работы в календарь исполнителя" at bounding box center [190, 154] width 124 height 10
type textarea "x"
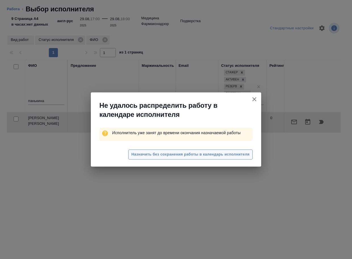
type textarea "x"
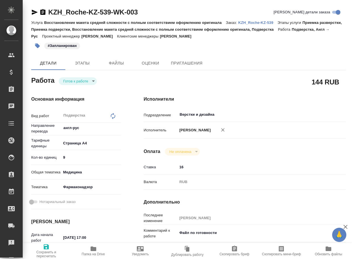
type textarea "x"
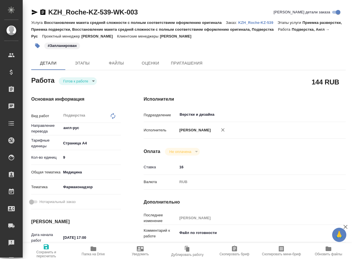
type textarea "x"
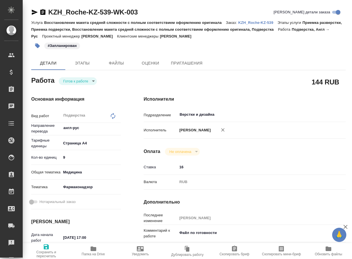
type textarea "x"
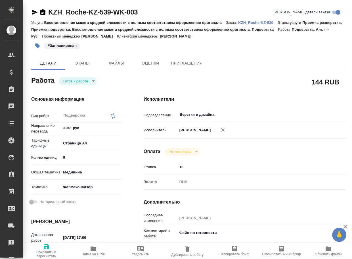
type textarea "x"
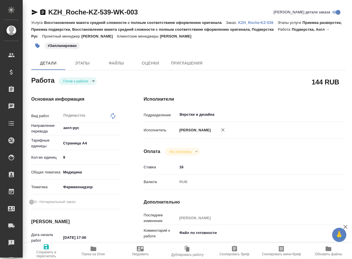
type textarea "x"
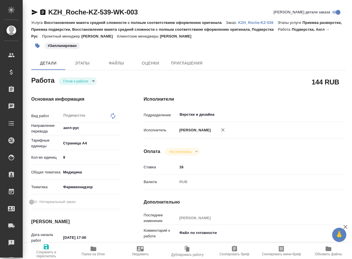
type textarea "x"
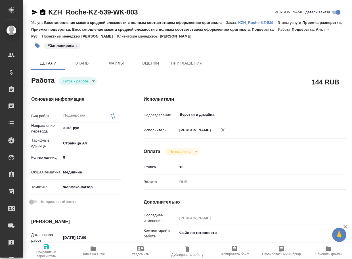
type textarea "x"
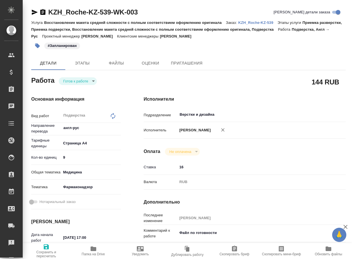
type textarea "x"
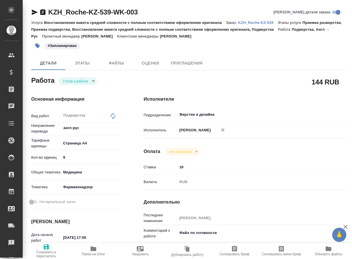
type textarea "x"
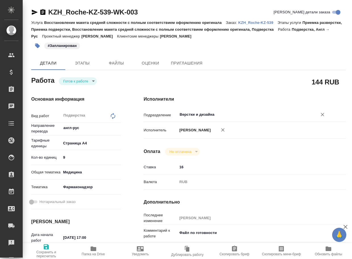
type textarea "x"
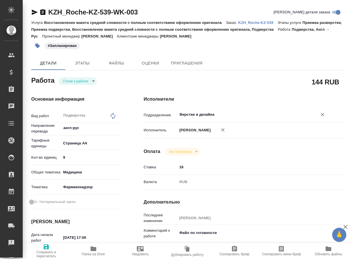
click at [219, 114] on input "Верстки и дизайна" at bounding box center [243, 114] width 129 height 7
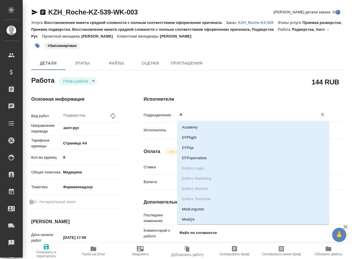
type input "dt"
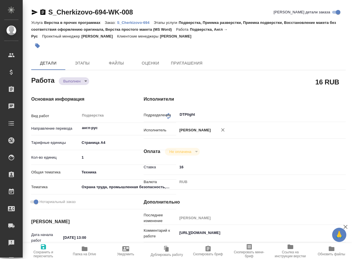
type textarea "x"
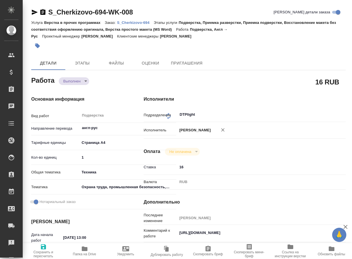
type textarea "x"
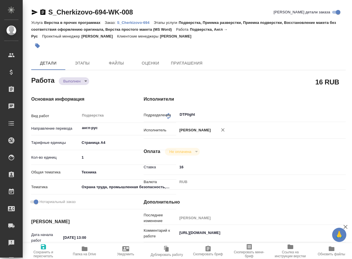
type textarea "x"
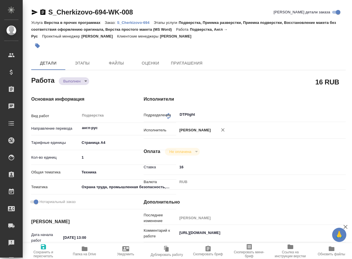
type textarea "x"
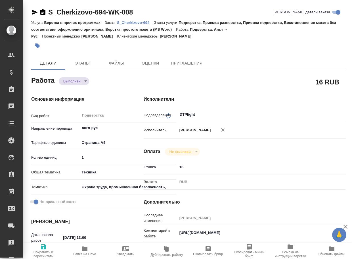
type textarea "x"
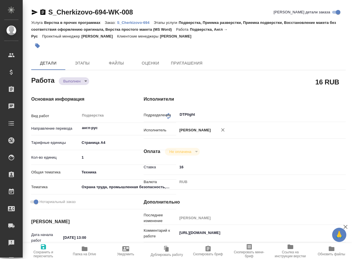
type textarea "x"
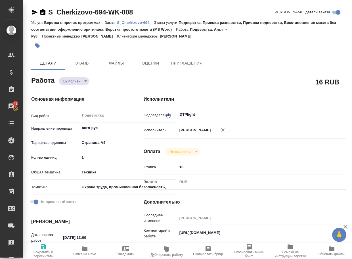
click at [82, 249] on icon "button" at bounding box center [85, 248] width 6 height 5
click at [72, 81] on body "🙏 .cls-1 fill:#fff; AWATERA Arsenyeva Vera Клиенты Спецификации Заказы 42 Чаты …" at bounding box center [176, 129] width 352 height 259
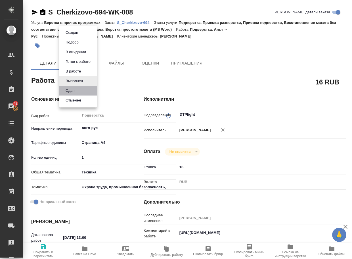
click at [69, 94] on li "Сдан" at bounding box center [77, 91] width 37 height 10
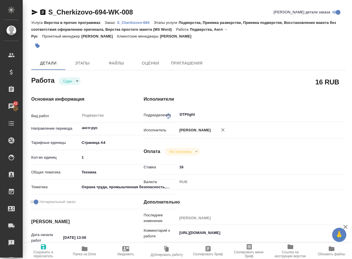
type textarea "x"
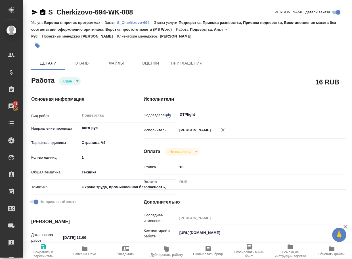
type textarea "x"
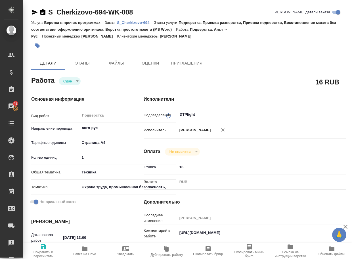
click at [144, 24] on p "S_Cherkizovo-694" at bounding box center [135, 22] width 37 height 4
type textarea "x"
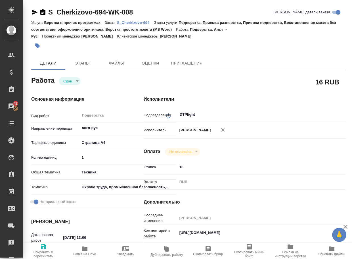
type textarea "x"
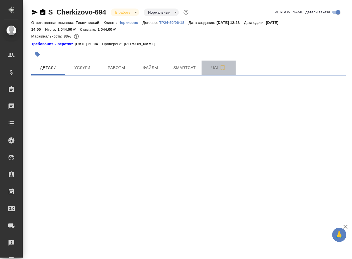
click at [215, 66] on span "Чат" at bounding box center [218, 67] width 27 height 7
select select "RU"
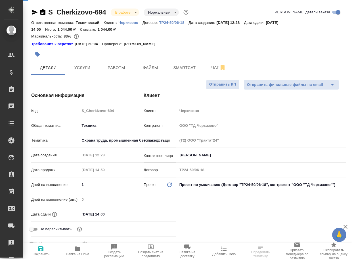
type textarea "x"
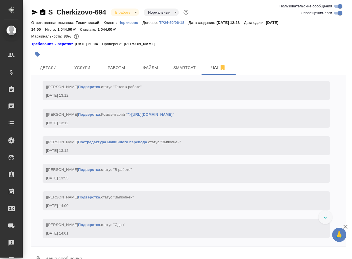
click at [67, 254] on textarea at bounding box center [195, 258] width 301 height 19
paste textarea "[URL][DOMAIN_NAME]"
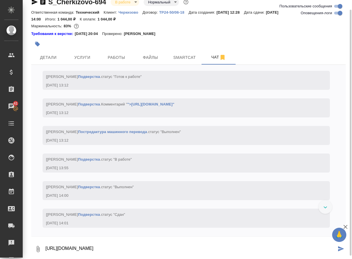
type textarea "[URL][DOMAIN_NAME]"
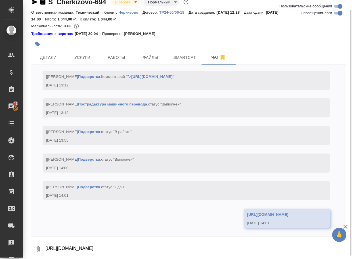
scroll to position [2499, 0]
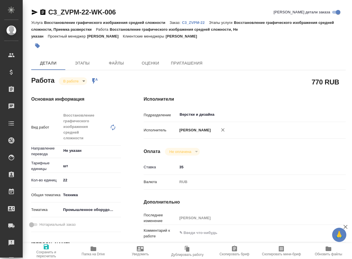
type textarea "x"
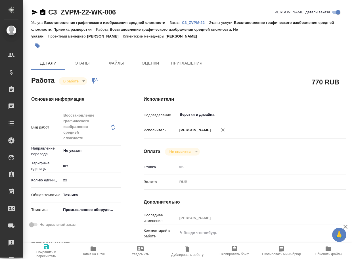
type textarea "x"
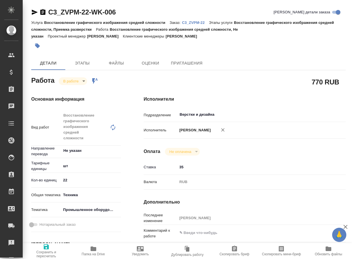
type textarea "x"
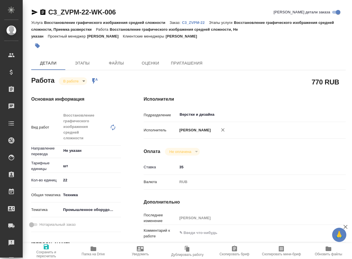
type textarea "x"
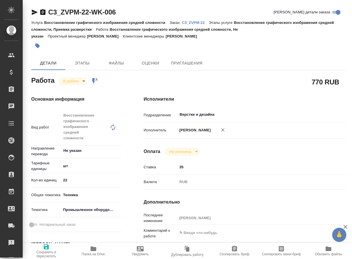
type textarea "x"
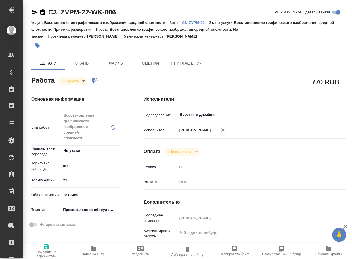
type textarea "x"
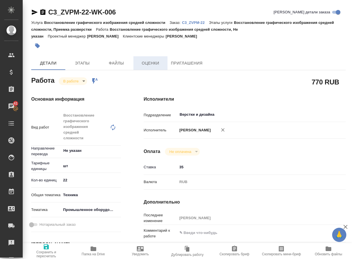
type textarea "x"
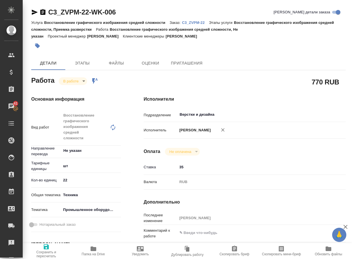
drag, startPoint x: 94, startPoint y: 249, endPoint x: 94, endPoint y: 245, distance: 3.7
click at [94, 249] on icon "button" at bounding box center [94, 248] width 6 height 5
click at [73, 81] on body "🙏 .cls-1 fill:#fff; AWATERA Arsenyeva Vera Клиенты Спецификации Заказы 41 Чаты …" at bounding box center [176, 129] width 352 height 259
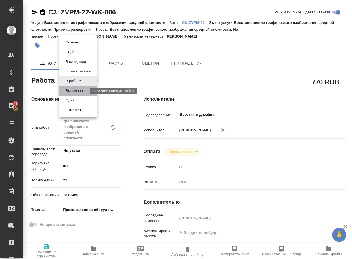
click at [73, 92] on button "Выполнен" at bounding box center [74, 90] width 21 height 6
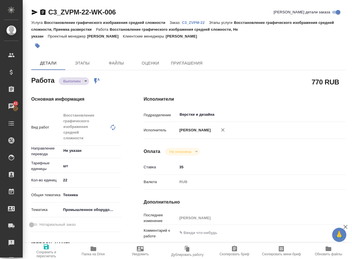
type textarea "x"
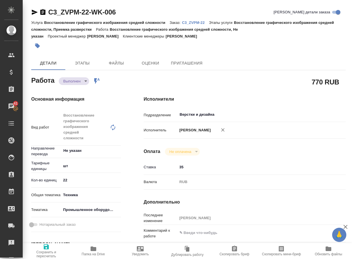
type textarea "x"
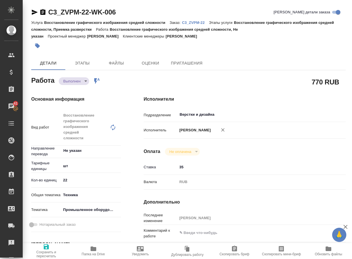
type textarea "x"
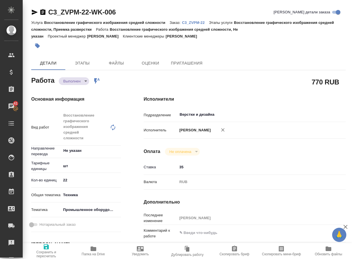
click at [72, 82] on body "🙏 .cls-1 fill:#fff; AWATERA Arsenyeva Vera Клиенты Спецификации Заказы 41 Чаты …" at bounding box center [176, 129] width 352 height 259
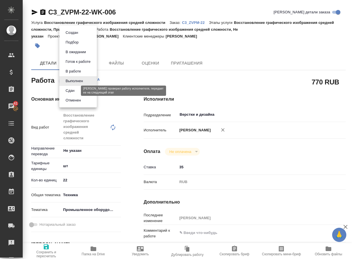
click at [72, 89] on button "Сдан" at bounding box center [70, 90] width 12 height 6
type textarea "x"
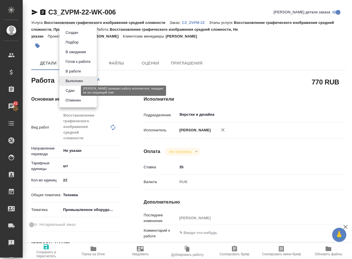
type textarea "x"
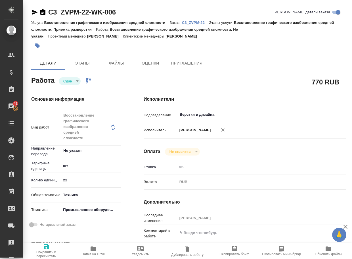
type textarea "x"
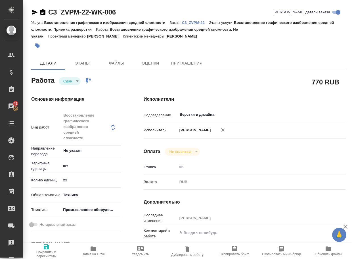
click at [199, 23] on p "C3_ZVPM-22" at bounding box center [195, 22] width 27 height 4
type textarea "x"
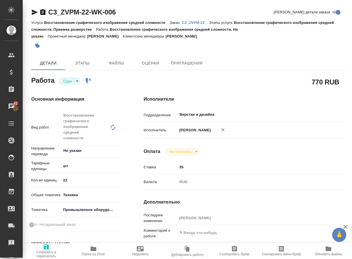
type textarea "x"
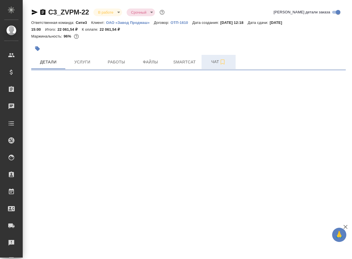
click at [216, 61] on span "Чат" at bounding box center [218, 61] width 27 height 7
select select "RU"
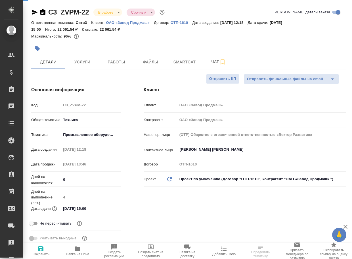
type textarea "x"
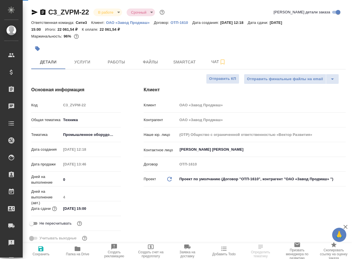
type textarea "x"
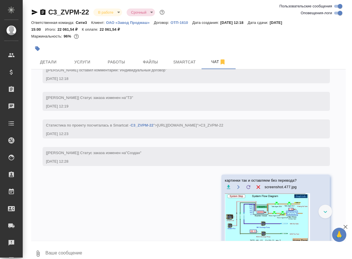
click at [98, 251] on textarea at bounding box center [195, 252] width 301 height 19
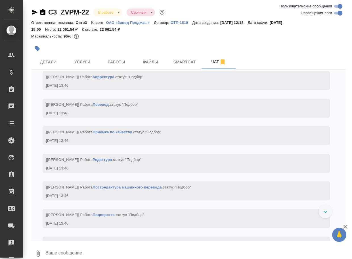
paste textarea "https://drive.awatera.com/apps/files/files/10225926?dir=/Shares/%C2%AB%D0%97%D0…"
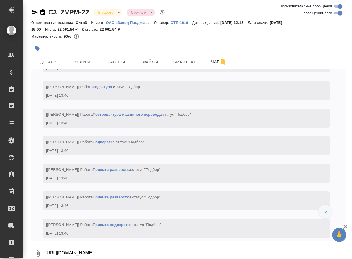
scroll to position [5, 0]
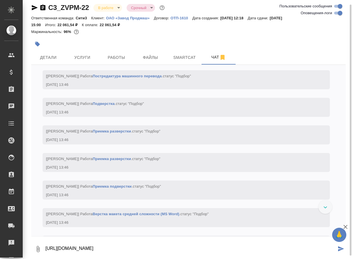
type textarea "https://drive.awatera.com/apps/files/files/10225926?dir=/Shares/%C2%AB%D0%97%D0…"
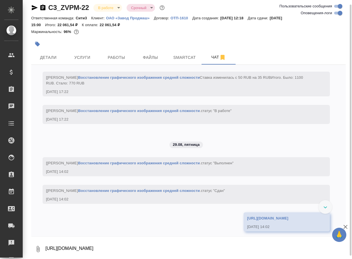
scroll to position [1468, 0]
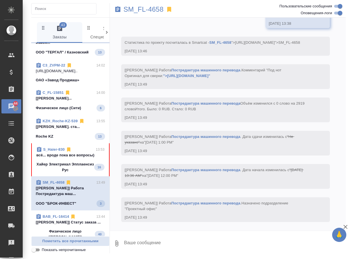
scroll to position [170, 0]
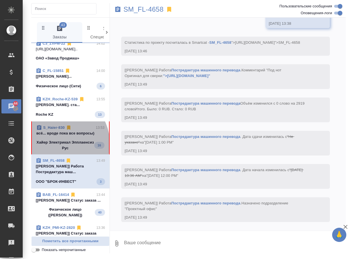
click at [57, 151] on p "Хайер Электрикал Эпплаенсиз Рус" at bounding box center [65, 144] width 58 height 11
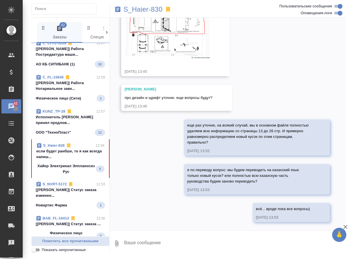
scroll to position [596, 0]
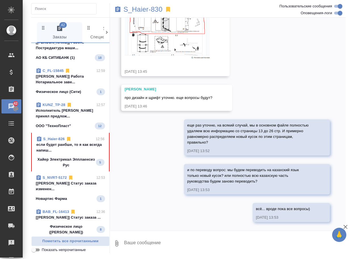
click at [68, 168] on span "S_Haier-826 12:56 если будет ранбше, то я как всегда напиш... Хайер Электрикал …" at bounding box center [70, 152] width 68 height 32
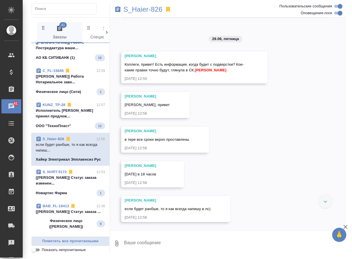
scroll to position [4075, 0]
click at [153, 10] on p "S_Haier-826" at bounding box center [142, 10] width 39 height 6
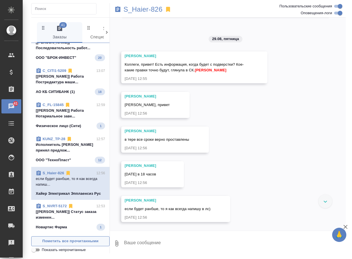
click at [90, 242] on span "Пометить все прочитанными" at bounding box center [70, 241] width 72 height 7
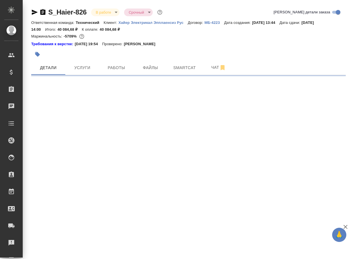
select select "RU"
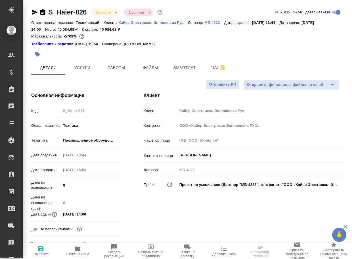
type input "[PERSON_NAME]"
type textarea "x"
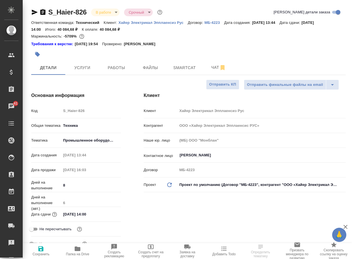
type textarea "x"
click at [211, 69] on span "Чат" at bounding box center [218, 67] width 27 height 7
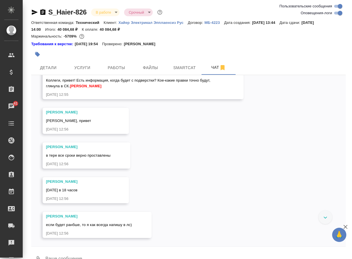
scroll to position [3858, 0]
click at [180, 184] on div "25.08, [DATE] [[PERSON_NAME] оставил комментарий: ">[URL][DOMAIN_NAME]" [DATE] …" at bounding box center [188, 160] width 314 height 171
click at [179, 190] on div "25.08, [DATE] [[PERSON_NAME] оставил комментарий: ">[URL][DOMAIN_NAME]" [DATE] …" at bounding box center [188, 160] width 314 height 171
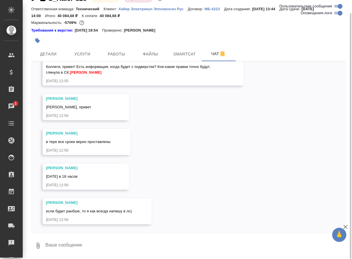
click at [73, 243] on textarea at bounding box center [195, 245] width 301 height 19
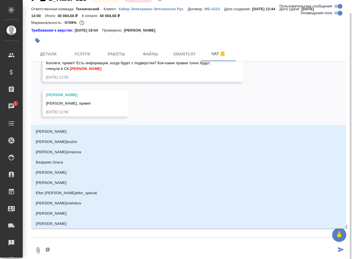
type textarea "@р"
type input "р"
type textarea "@ру"
type input "ру"
type textarea "@рум"
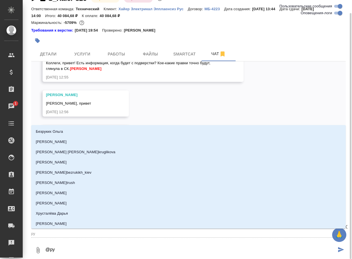
type input "рум"
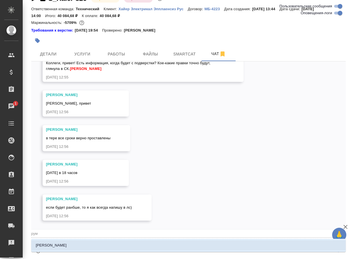
click at [71, 244] on li "Румянцева Дарья" at bounding box center [188, 245] width 314 height 10
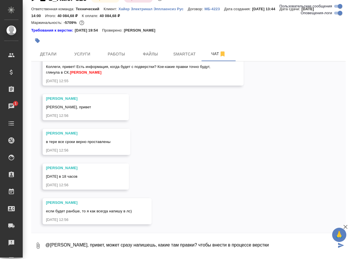
type textarea "@Румянцева Дарья Даш, привет, может сразу напишешь, какие там правки? чтобы вне…"
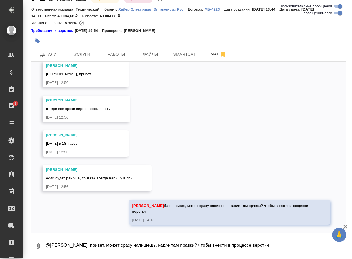
scroll to position [3927, 0]
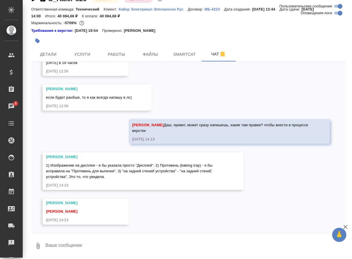
scroll to position [4008, 0]
click at [180, 218] on div "25.08, понедельник [Усманова Ольга] Клиент оставил комментарий: ">https://drive…" at bounding box center [188, 147] width 314 height 171
click at [109, 240] on textarea at bounding box center [195, 245] width 301 height 19
type textarea "ок, спасибо, отправлю исполнителю"
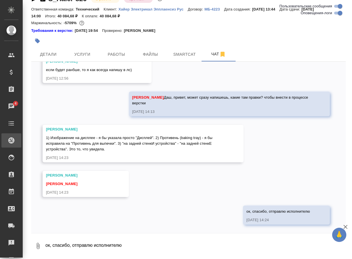
scroll to position [4035, 0]
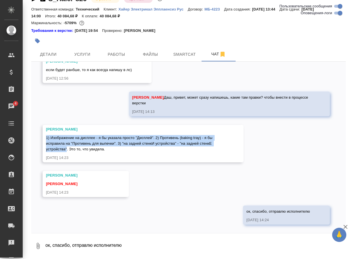
drag, startPoint x: 47, startPoint y: 137, endPoint x: 98, endPoint y: 147, distance: 52.3
click at [98, 147] on span "1) Изображение на дисплее - я бы указала просто "Дисплей". 2) Противень (baking…" at bounding box center [129, 143] width 167 height 16
copy span "1) Изображение на дисплее - я бы указала просто "Дисплей". 2) Противень (baking…"
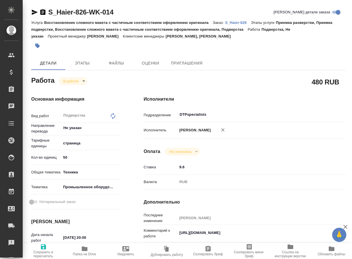
type textarea "x"
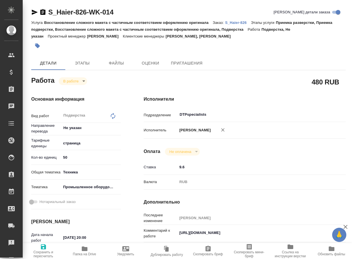
type textarea "x"
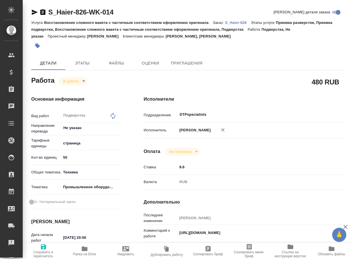
type textarea "x"
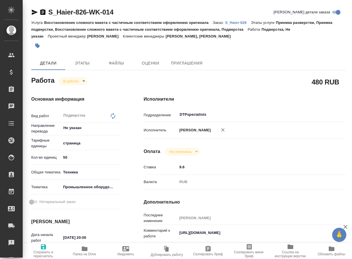
type textarea "x"
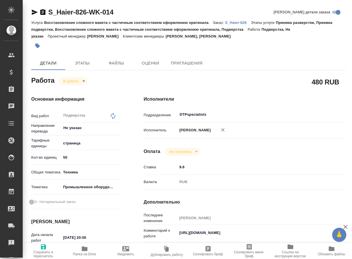
type textarea "x"
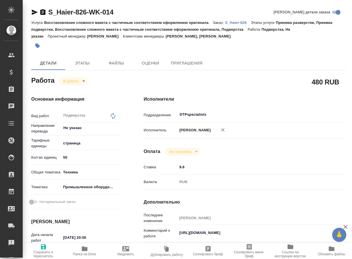
type textarea "x"
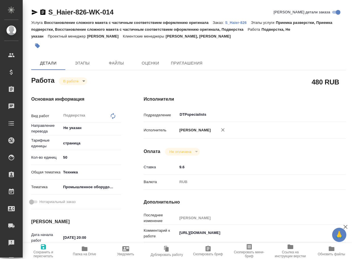
drag, startPoint x: 34, startPoint y: 10, endPoint x: 34, endPoint y: 16, distance: 5.4
click at [34, 11] on icon "button" at bounding box center [34, 12] width 7 height 7
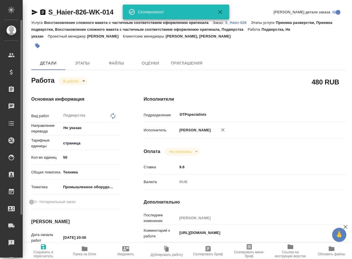
type textarea "x"
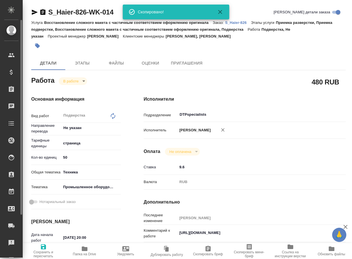
type textarea "x"
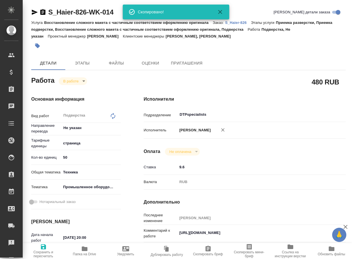
type textarea "x"
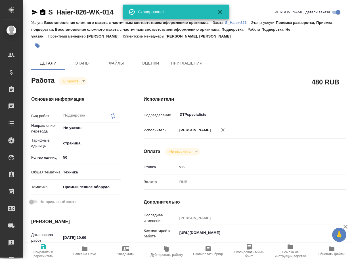
type textarea "x"
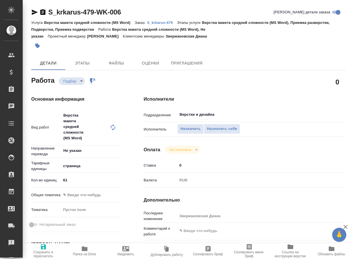
type textarea "x"
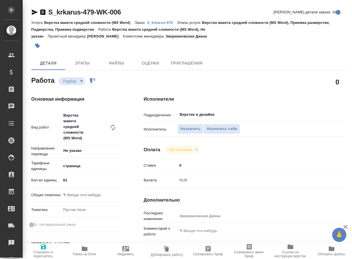
type textarea "x"
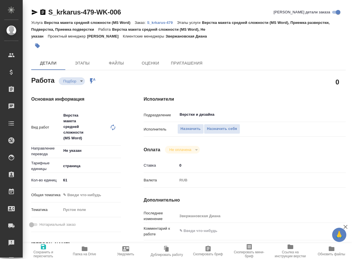
type textarea "x"
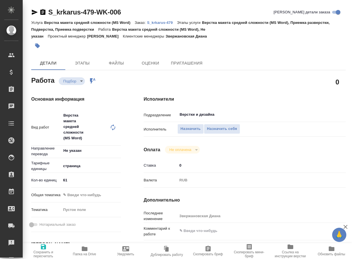
type textarea "x"
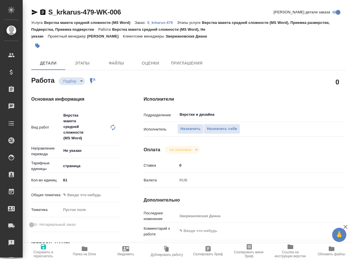
type textarea "x"
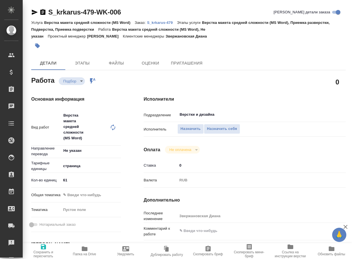
type textarea "x"
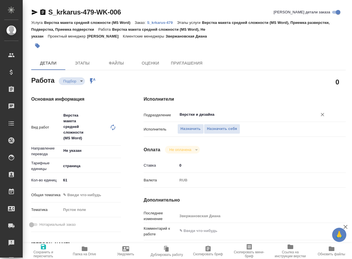
type textarea "x"
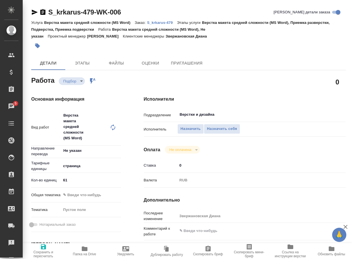
click at [34, 13] on icon "button" at bounding box center [35, 12] width 6 height 5
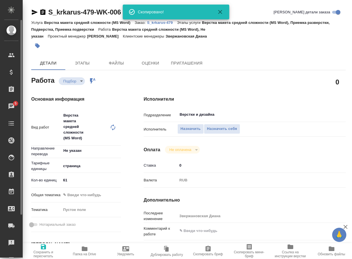
type textarea "x"
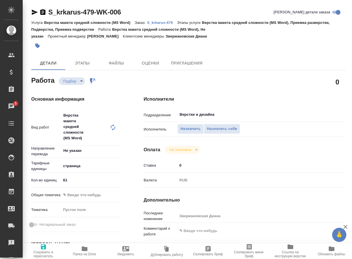
scroll to position [85, 0]
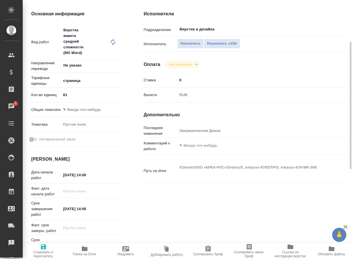
type textarea "x"
click at [197, 146] on textarea at bounding box center [253, 145] width 152 height 10
type textarea "п"
type textarea "x"
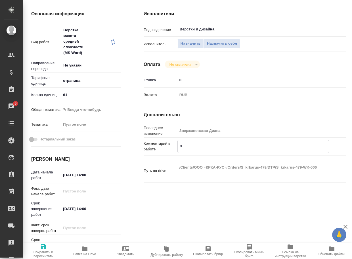
type textarea "x"
type textarea "по"
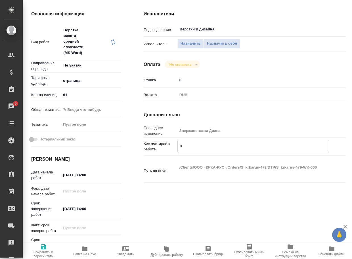
type textarea "x"
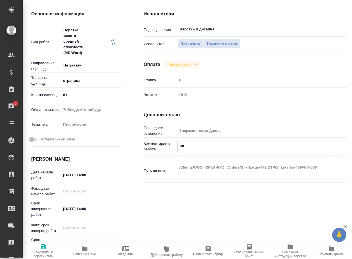
type textarea "под"
type textarea "x"
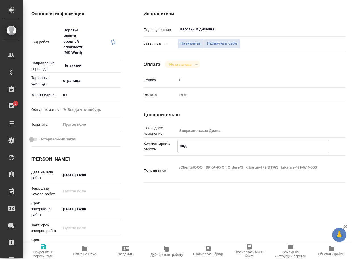
type textarea "x"
type textarea "подг"
type textarea "x"
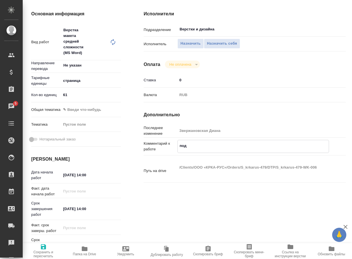
type textarea "x"
type textarea "подго"
type textarea "x"
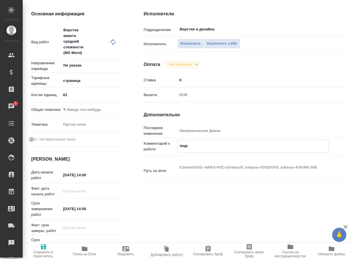
type textarea "x"
type textarea "подгот"
type textarea "x"
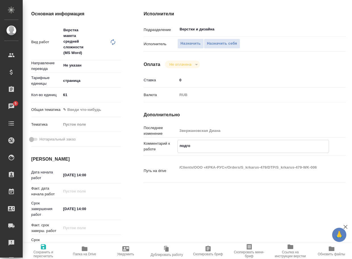
type textarea "x"
type textarea "подгото"
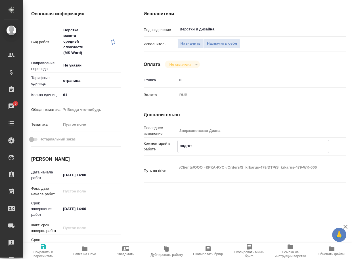
type textarea "x"
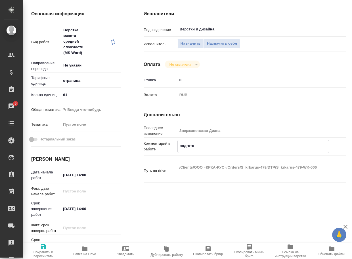
type textarea "подготов"
type textarea "x"
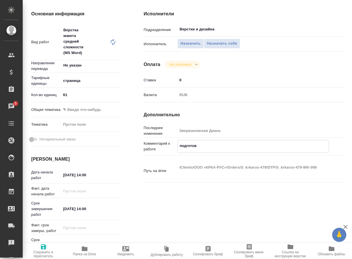
type textarea "x"
type textarea "подготовк"
type textarea "x"
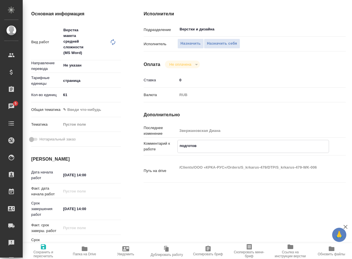
type textarea "x"
type textarea "подготовка"
type textarea "x"
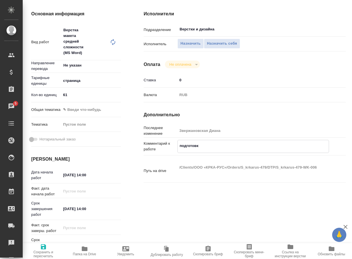
type textarea "x"
type textarea "подготовка"
type textarea "x"
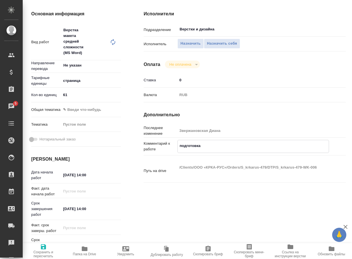
type textarea "x"
type textarea "подготовка к"
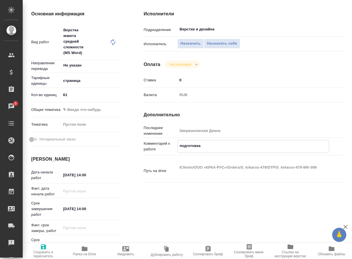
type textarea "x"
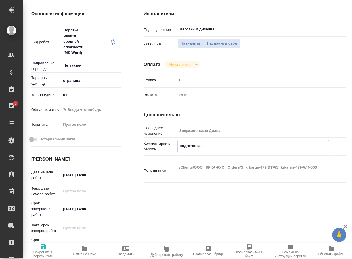
type textarea "подготовка к"
type textarea "x"
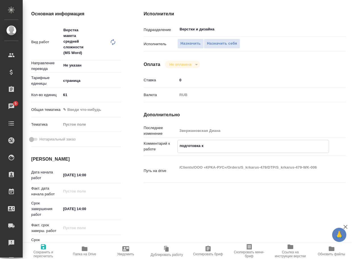
type textarea "x"
type textarea "подготовка к п"
type textarea "x"
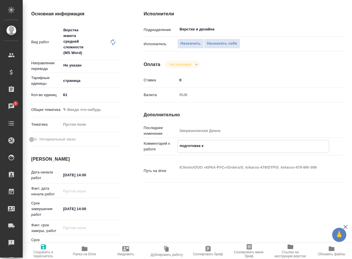
type textarea "x"
type textarea "подготовка к пе"
type textarea "x"
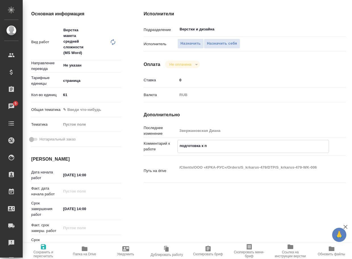
type textarea "x"
type textarea "подготовка к пер"
type textarea "x"
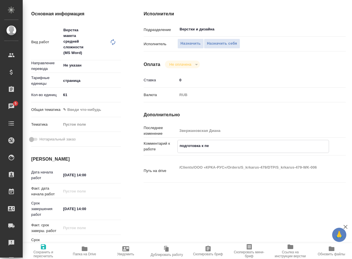
type textarea "x"
type textarea "подготовка к пере"
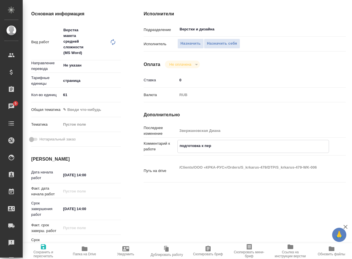
type textarea "x"
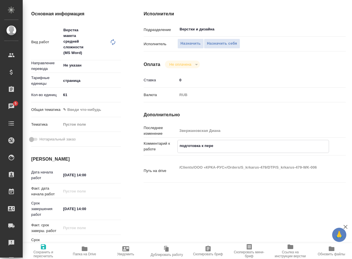
type textarea "подготовка к перев"
type textarea "x"
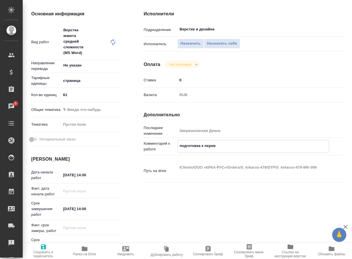
type textarea "x"
type textarea "подготовка к перево"
type textarea "x"
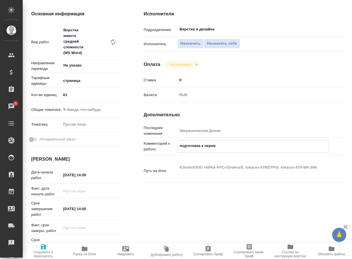
type textarea "x"
type textarea "подготовка к перевод"
type textarea "x"
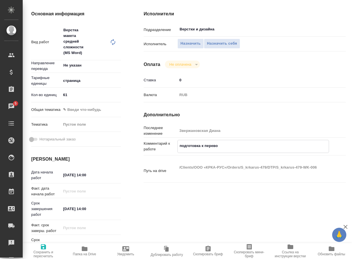
type textarea "x"
type textarea "подготовка к переводу"
type textarea "x"
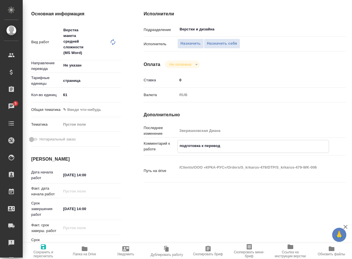
type textarea "x"
type textarea "подготовка к переводу."
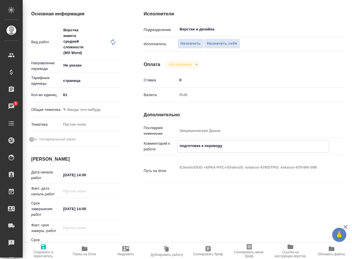
type textarea "x"
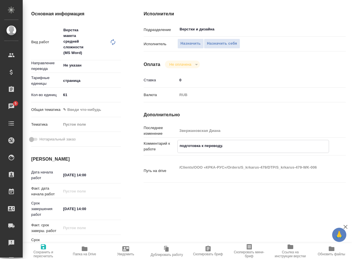
type textarea "x"
type textarea "подготовка к переводу."
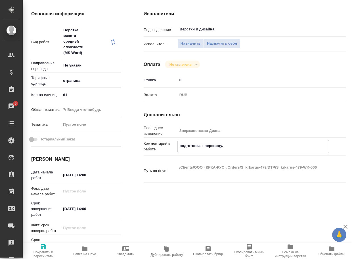
type textarea "x"
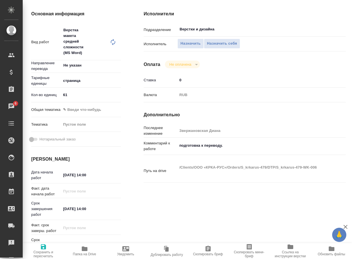
type textarea "x"
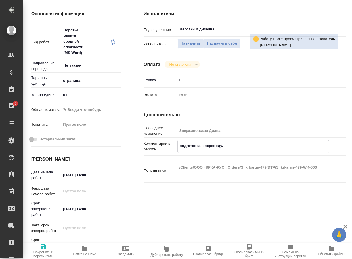
type textarea "x"
type textarea "подготовка к переводу."
type textarea "x"
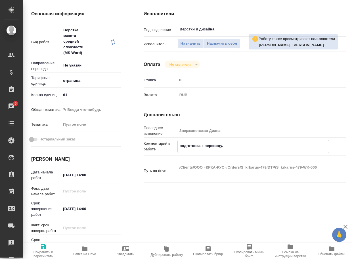
type textarea "x"
type textarea "подготовка к переводу. в"
type textarea "x"
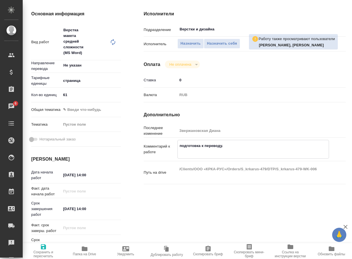
type textarea "x"
type textarea "подготовка к переводу. вы"
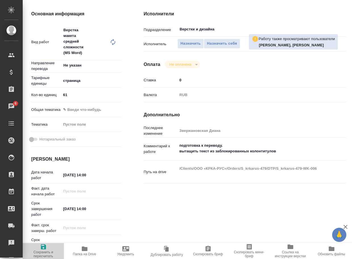
click at [41, 250] on span "Сохранить и пересчитать" at bounding box center [43, 254] width 34 height 8
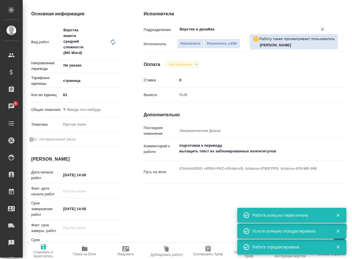
click at [224, 31] on input "Верстки и дизайна" at bounding box center [243, 29] width 129 height 7
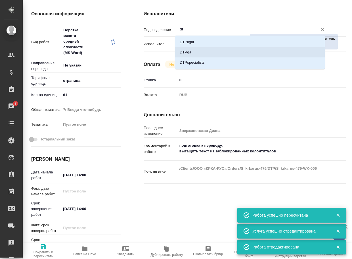
click at [216, 53] on li "DTPqa" at bounding box center [250, 52] width 150 height 10
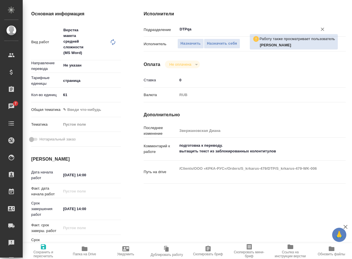
click at [42, 254] on span "Сохранить и пересчитать" at bounding box center [43, 254] width 34 height 8
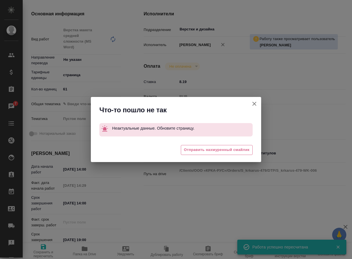
click at [253, 104] on icon "button" at bounding box center [254, 103] width 7 height 7
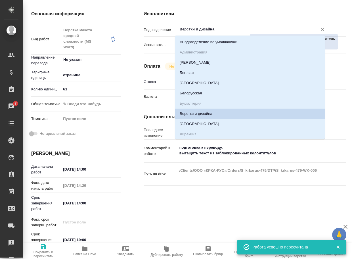
click at [217, 28] on input "Верстки и дизайна" at bounding box center [243, 29] width 129 height 7
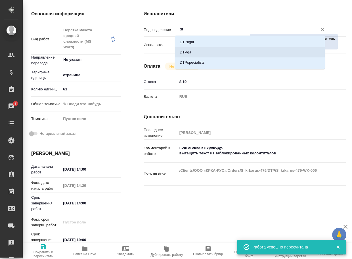
click at [194, 54] on li "DTPqa" at bounding box center [250, 52] width 150 height 10
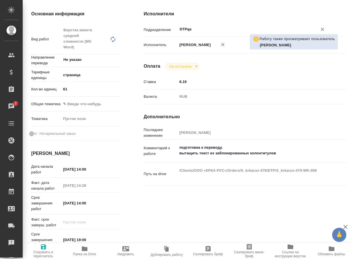
click at [43, 254] on span "Сохранить и пересчитать" at bounding box center [43, 254] width 34 height 8
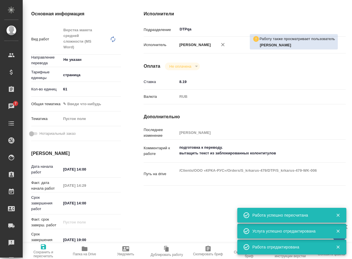
click at [52, 250] on span "Сохранить и пересчитать" at bounding box center [43, 254] width 34 height 8
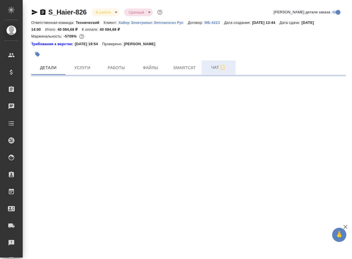
select select "RU"
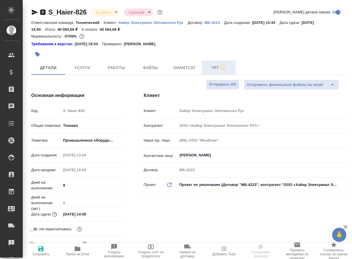
click at [213, 71] on span "Чат" at bounding box center [218, 67] width 27 height 7
type textarea "x"
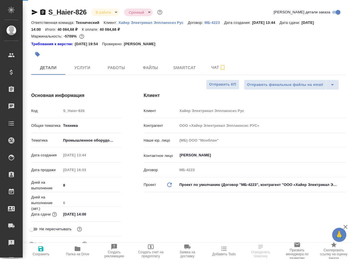
type textarea "x"
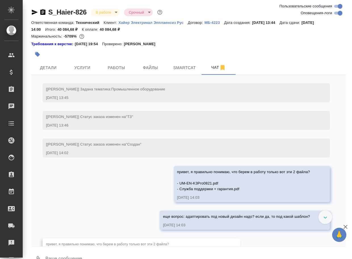
click at [84, 252] on textarea at bounding box center [195, 258] width 301 height 19
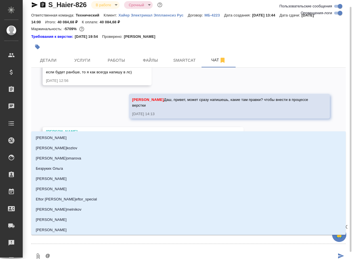
scroll to position [4000, 0]
type textarea "@р"
type input "р"
type textarea "@ру"
type input "ру"
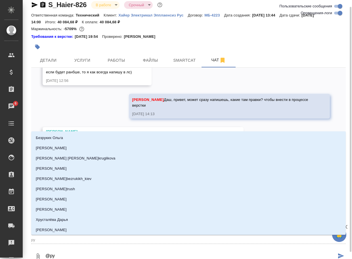
type textarea "@рум"
type input "рум"
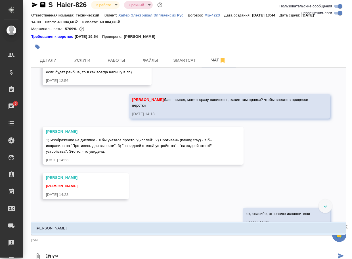
click at [98, 229] on li "Румянцева Дарья" at bounding box center [188, 228] width 314 height 10
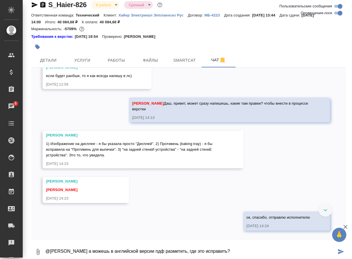
type textarea "@Румянцева Дарья а можешь в английской версии пдф разметить, где это исправить?"
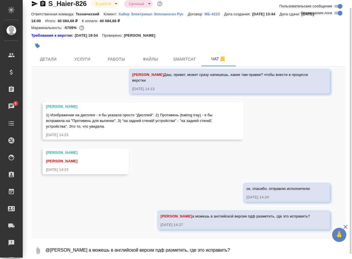
scroll to position [4063, 0]
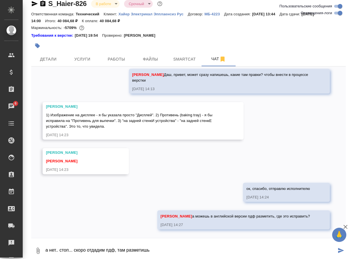
type textarea "а нет.. стоп... скоро отдадим пдф, там разметишь"
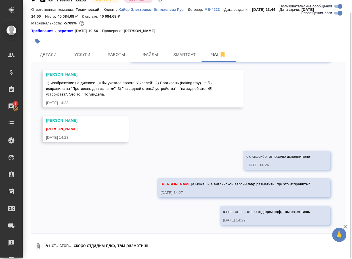
scroll to position [14, 0]
click at [56, 249] on textarea "а нет.. стоп... скоро отдадим пдф, там разметишь" at bounding box center [195, 245] width 301 height 19
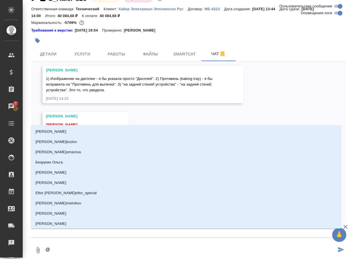
type textarea "@р"
type input "р"
type textarea "@ру"
type input "ру"
type textarea "@рум"
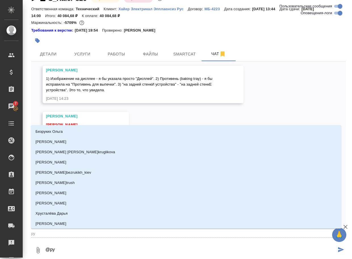
type input "рум"
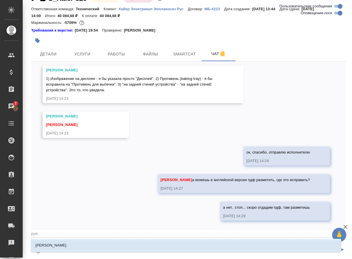
click at [55, 249] on li "[PERSON_NAME]" at bounding box center [186, 245] width 310 height 10
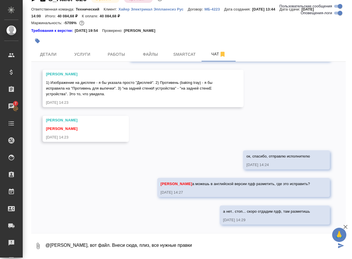
scroll to position [4090, 0]
click at [34, 247] on button "0" at bounding box center [38, 245] width 14 height 19
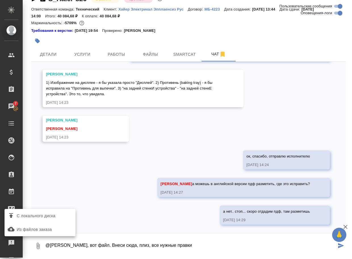
click at [45, 221] on div "С локального диска" at bounding box center [40, 216] width 71 height 14
click at [51, 217] on span "С локального диска" at bounding box center [36, 215] width 39 height 7
click at [0, 0] on input "С локального диска" at bounding box center [0, 0] width 0 height 0
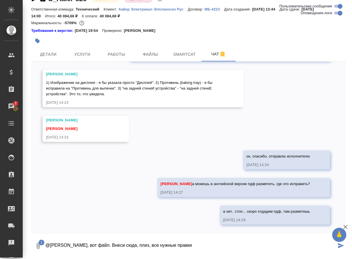
click at [235, 238] on textarea "@Румянцева Дарья Даш, вот файл. Внеси сюда, плиз, все нужные правки" at bounding box center [190, 245] width 291 height 19
type textarea "@Румянцева Дарья Даш, вот файл. Внеси сюда, плиз, все нужные правки"
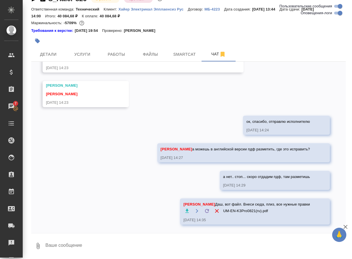
scroll to position [4125, 0]
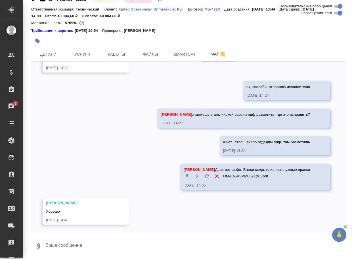
scroll to position [4160, 0]
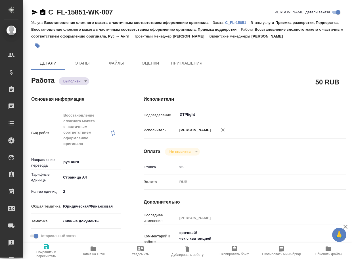
type textarea "x"
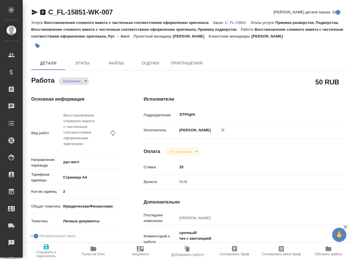
type textarea "x"
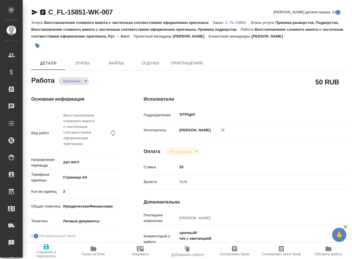
type textarea "x"
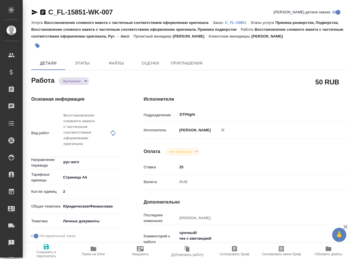
type textarea "x"
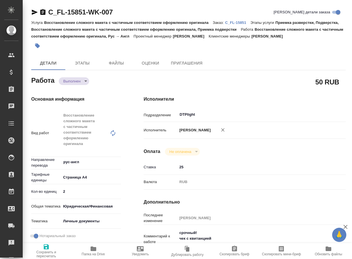
type textarea "x"
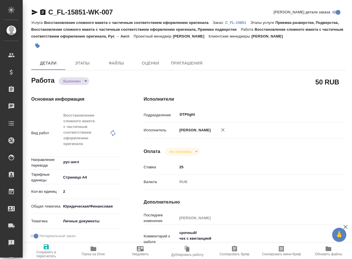
type textarea "x"
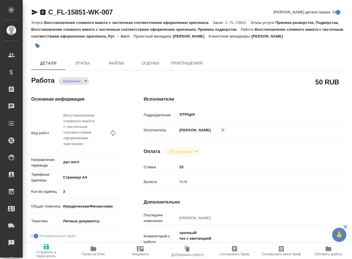
type textarea "x"
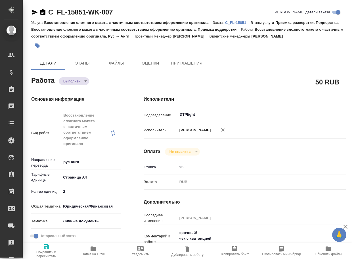
type textarea "x"
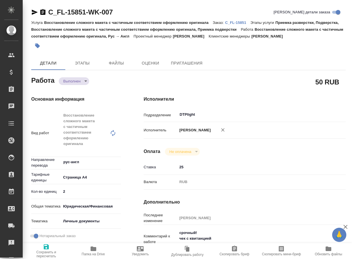
type textarea "x"
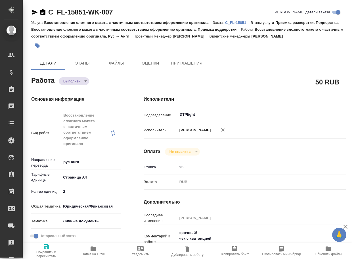
click at [97, 250] on span "Папка на Drive" at bounding box center [93, 250] width 40 height 11
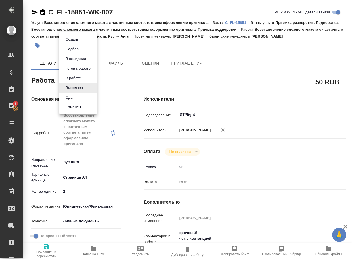
click at [79, 87] on body "🙏 .cls-1 fill:#fff; AWATERA Arsenyeva Vera Клиенты Спецификации Заказы 9 Чаты T…" at bounding box center [176, 129] width 352 height 259
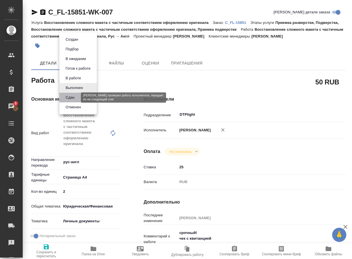
drag, startPoint x: 75, startPoint y: 97, endPoint x: 78, endPoint y: 96, distance: 3.0
click at [75, 97] on button "Сдан" at bounding box center [70, 97] width 12 height 6
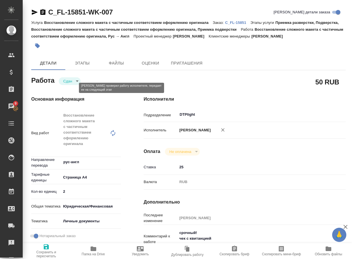
type textarea "x"
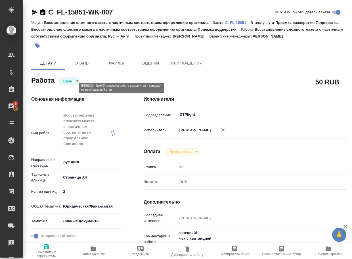
type textarea "x"
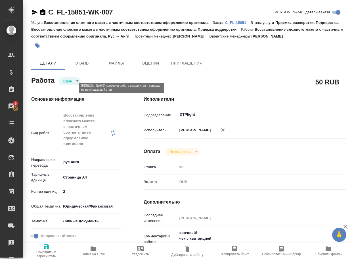
type textarea "x"
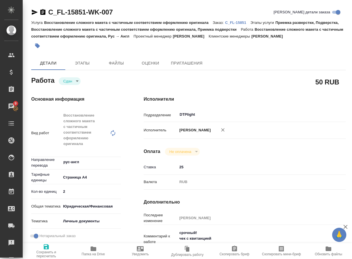
type textarea "x"
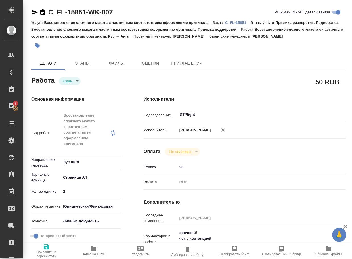
click at [241, 24] on p "C_FL-15851" at bounding box center [237, 22] width 25 height 4
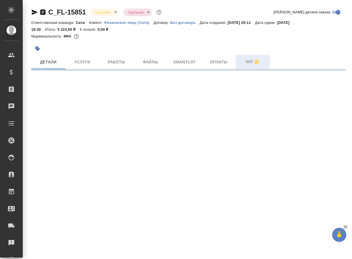
click at [243, 63] on span "Чат" at bounding box center [252, 61] width 27 height 7
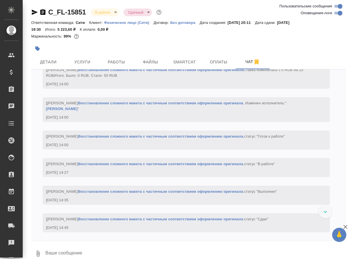
scroll to position [1499, 0]
click at [66, 249] on textarea at bounding box center [195, 252] width 301 height 19
paste textarea "[URL][DOMAIN_NAME]"
type textarea "[URL][DOMAIN_NAME]"
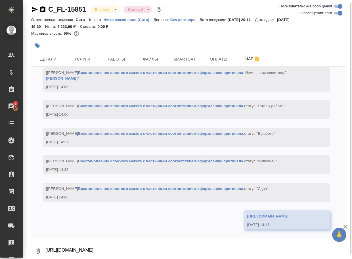
scroll to position [1561, 0]
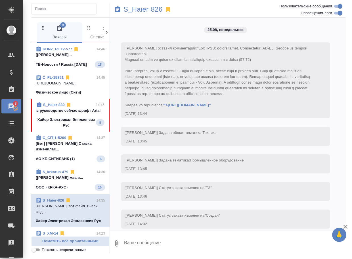
scroll to position [4359, 0]
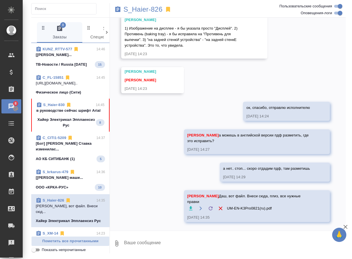
click at [77, 127] on span "S_Haier-830 14:45 в руководстве сейчас шрифт [PERSON_NAME] Электрикал Эпплаенси…" at bounding box center [70, 115] width 68 height 26
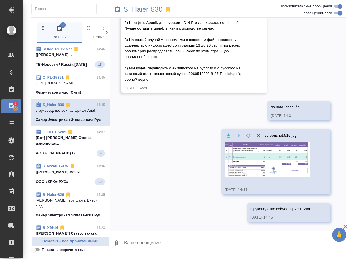
scroll to position [1282, 0]
click at [81, 239] on span "Пометить все прочитанными" at bounding box center [70, 241] width 72 height 7
